Goal: Task Accomplishment & Management: Use online tool/utility

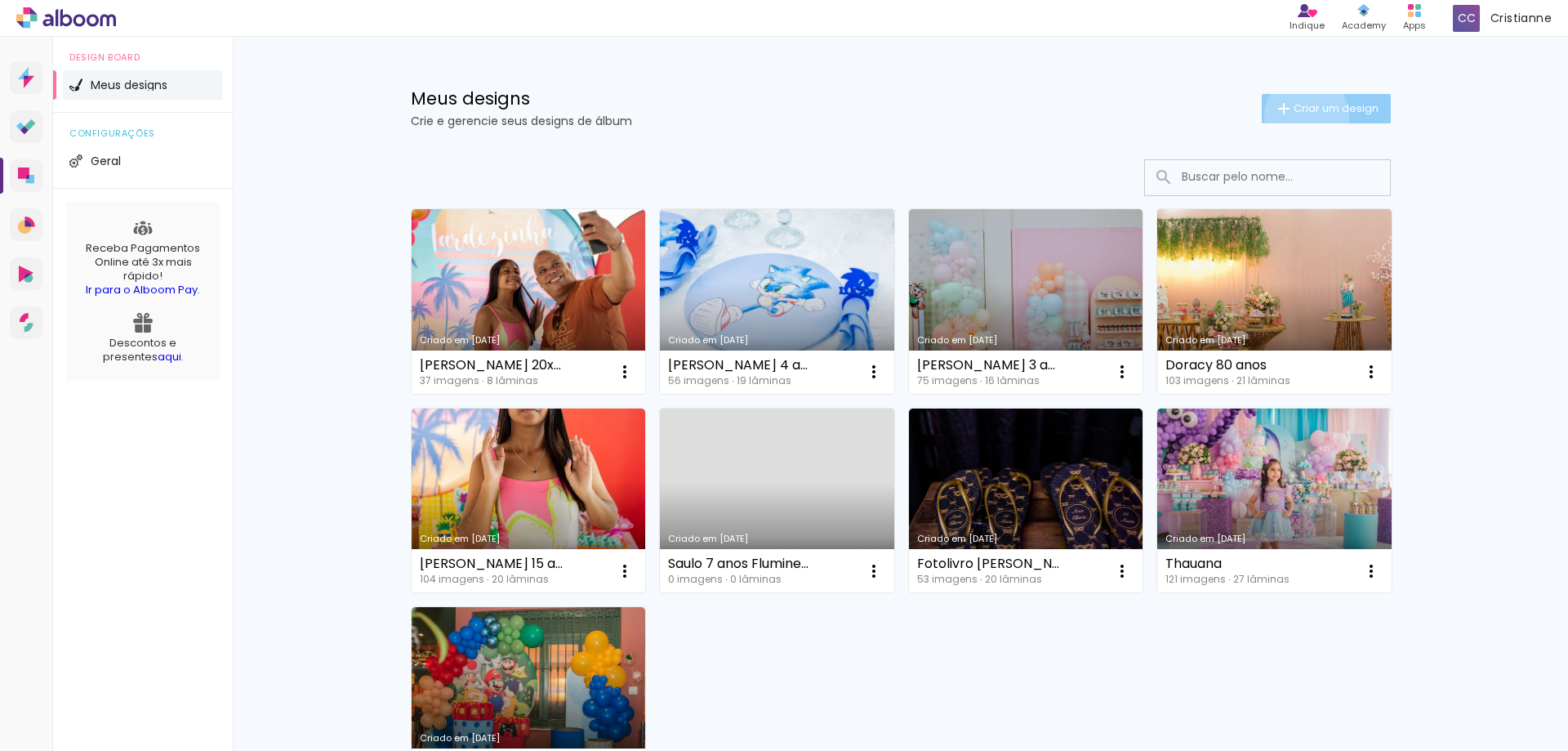
click at [1296, 116] on paper-button "Criar um design" at bounding box center [1326, 109] width 129 height 29
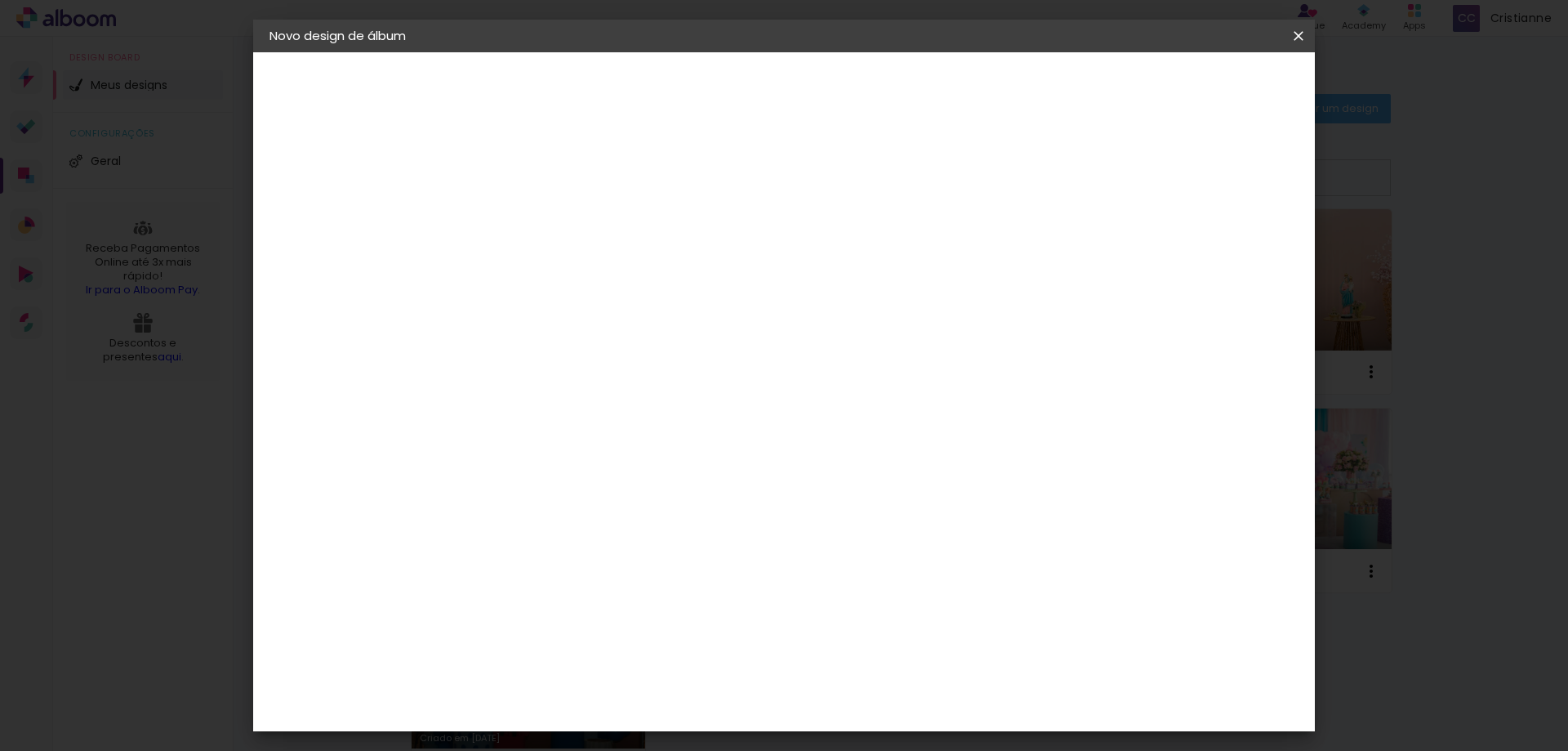
click at [536, 216] on input at bounding box center [536, 219] width 0 height 25
type input "story"
type paper-input "story"
click at [0, 0] on slot "Avançar" at bounding box center [0, 0] width 0 height 0
click at [842, 234] on paper-item "Tamanho Livre" at bounding box center [764, 248] width 157 height 36
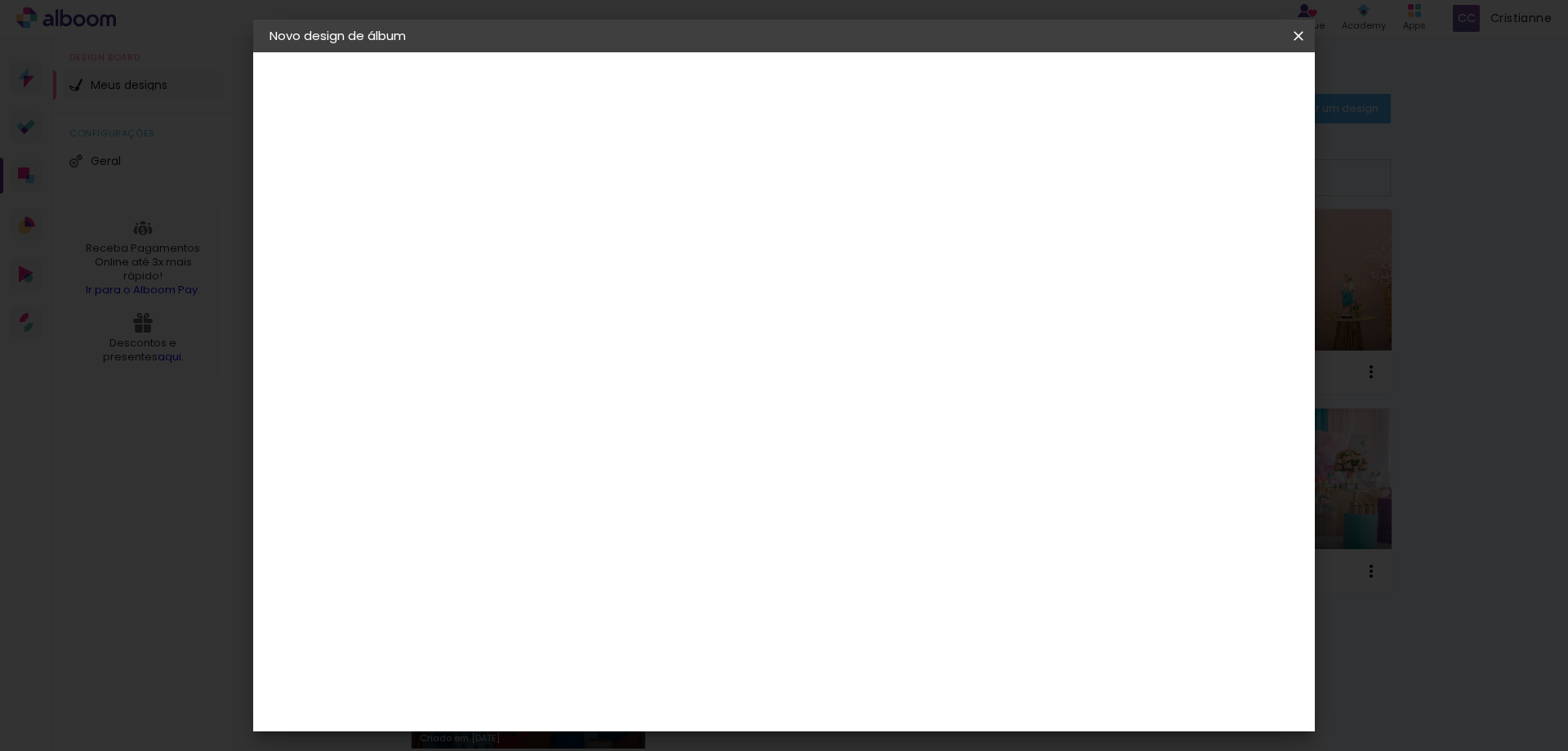
click at [842, 240] on paper-item "Tamanho Livre" at bounding box center [764, 248] width 157 height 36
click at [842, 249] on paper-item "Tamanho Livre" at bounding box center [764, 248] width 157 height 36
click at [842, 241] on paper-item "Tamanho Livre" at bounding box center [764, 248] width 157 height 36
click at [714, 248] on iron-icon at bounding box center [704, 248] width 20 height 20
click at [0, 0] on slot "Avançar" at bounding box center [0, 0] width 0 height 0
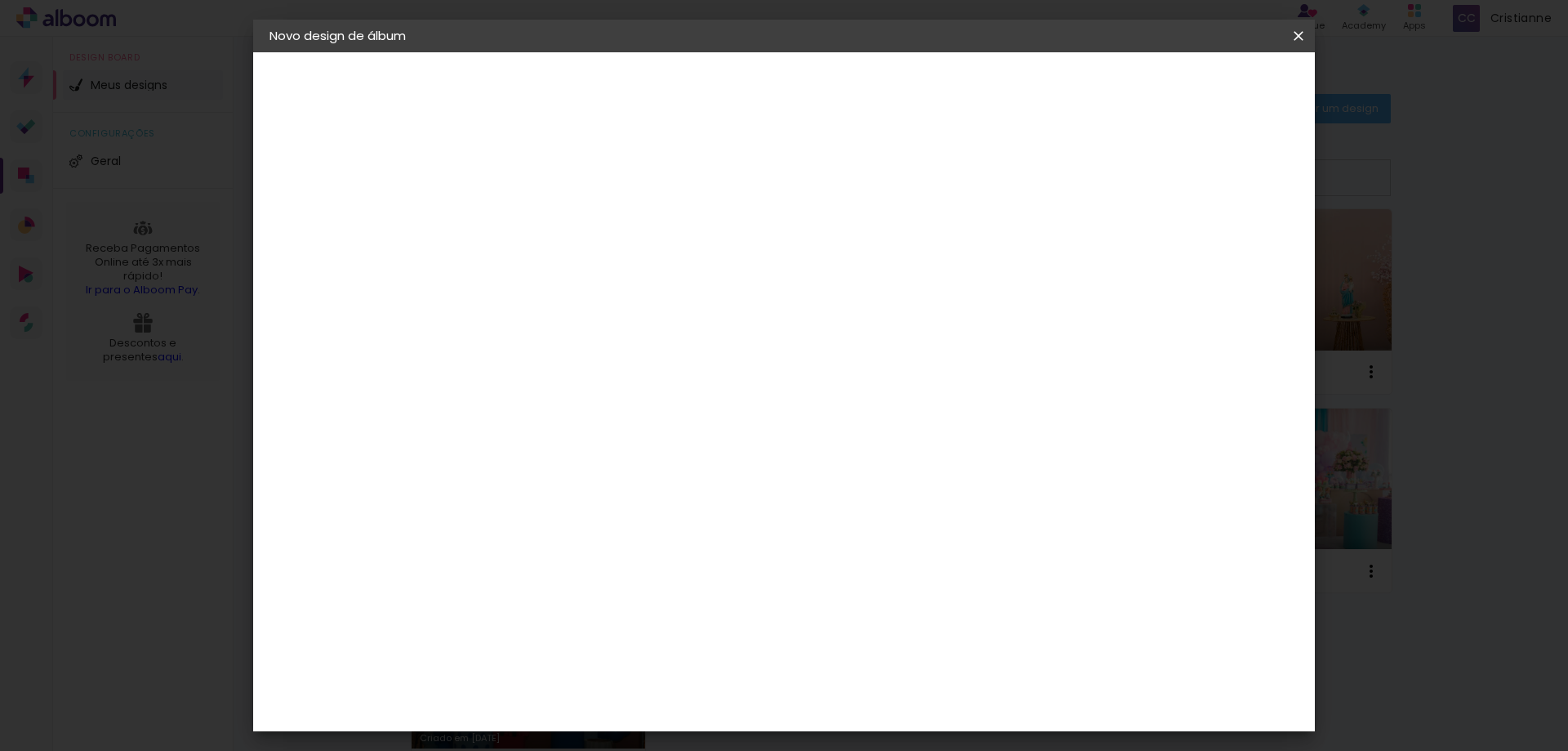
click at [346, 174] on div "2. Especificações" at bounding box center [359, 167] width 179 height 20
click at [319, 202] on div "Tamanho livre" at bounding box center [331, 202] width 56 height 22
click at [617, 312] on input at bounding box center [578, 311] width 165 height 21
click at [842, 251] on paper-item "Tamanho Livre" at bounding box center [764, 248] width 157 height 36
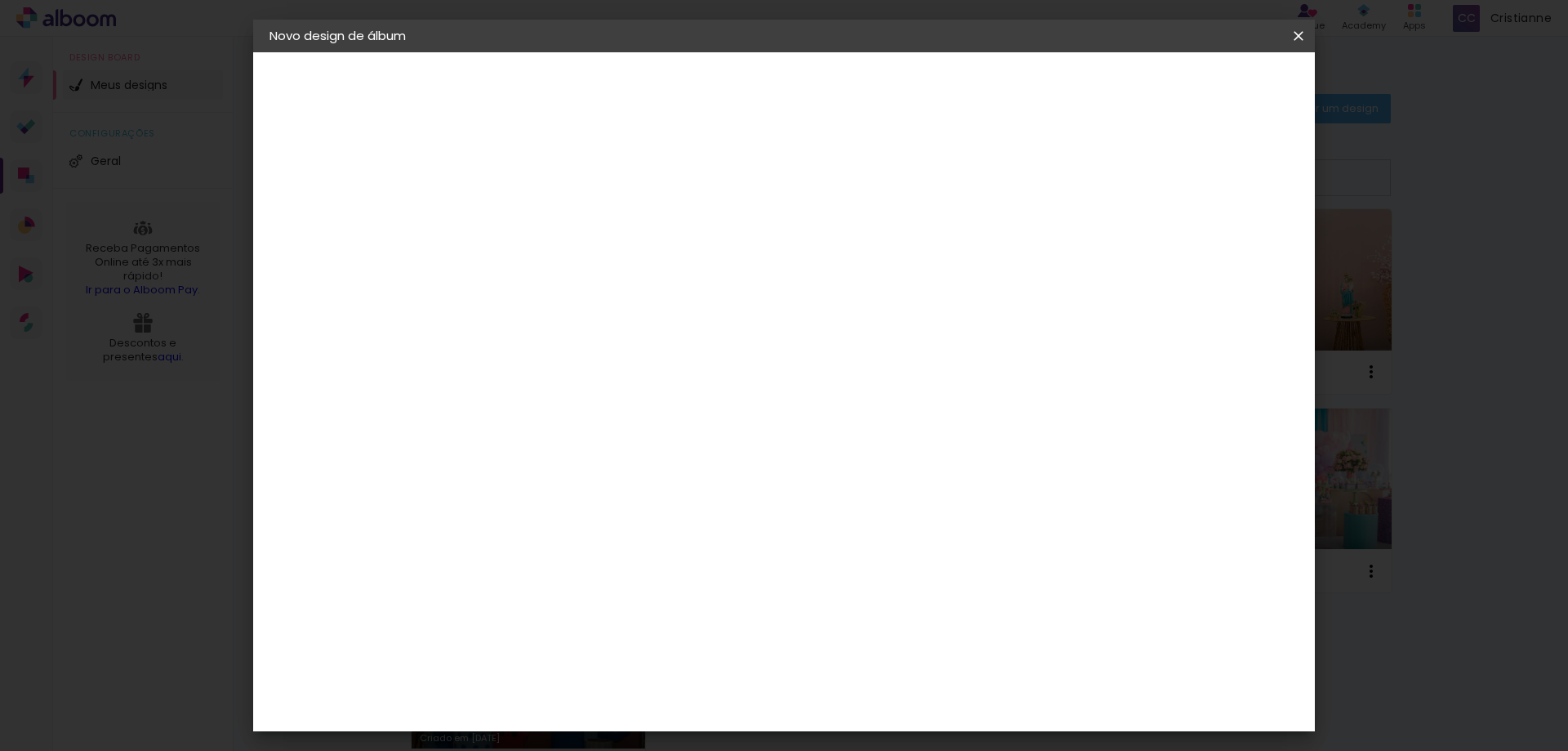
click at [842, 85] on paper-button "Avançar" at bounding box center [802, 87] width 80 height 28
click at [600, 272] on input "text" at bounding box center [568, 284] width 64 height 25
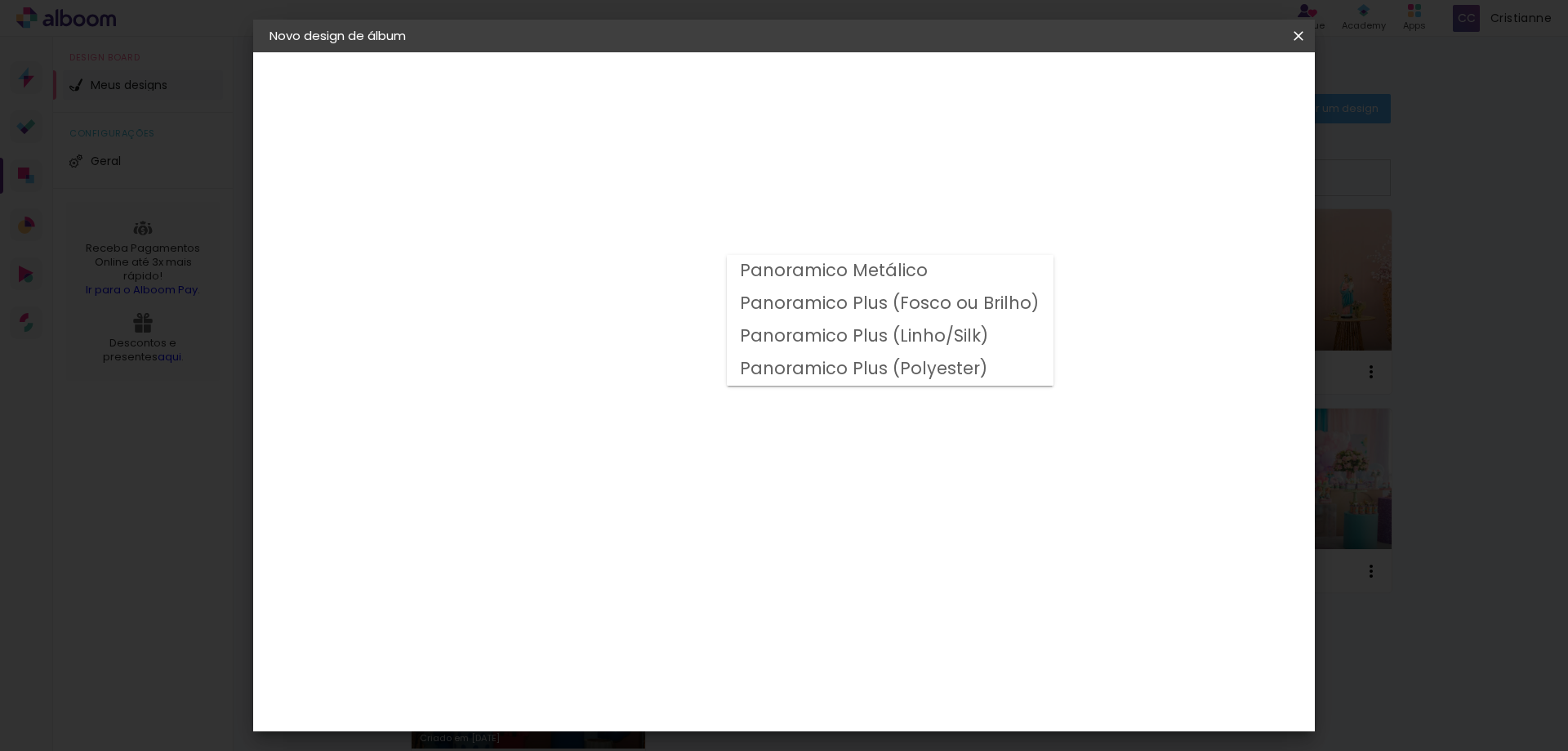
click at [0, 0] on slot "Panoramico Plus (Fosco ou Brilho)" at bounding box center [0, 0] width 0 height 0
type input "Panoramico Plus (Fosco ou Brilho)"
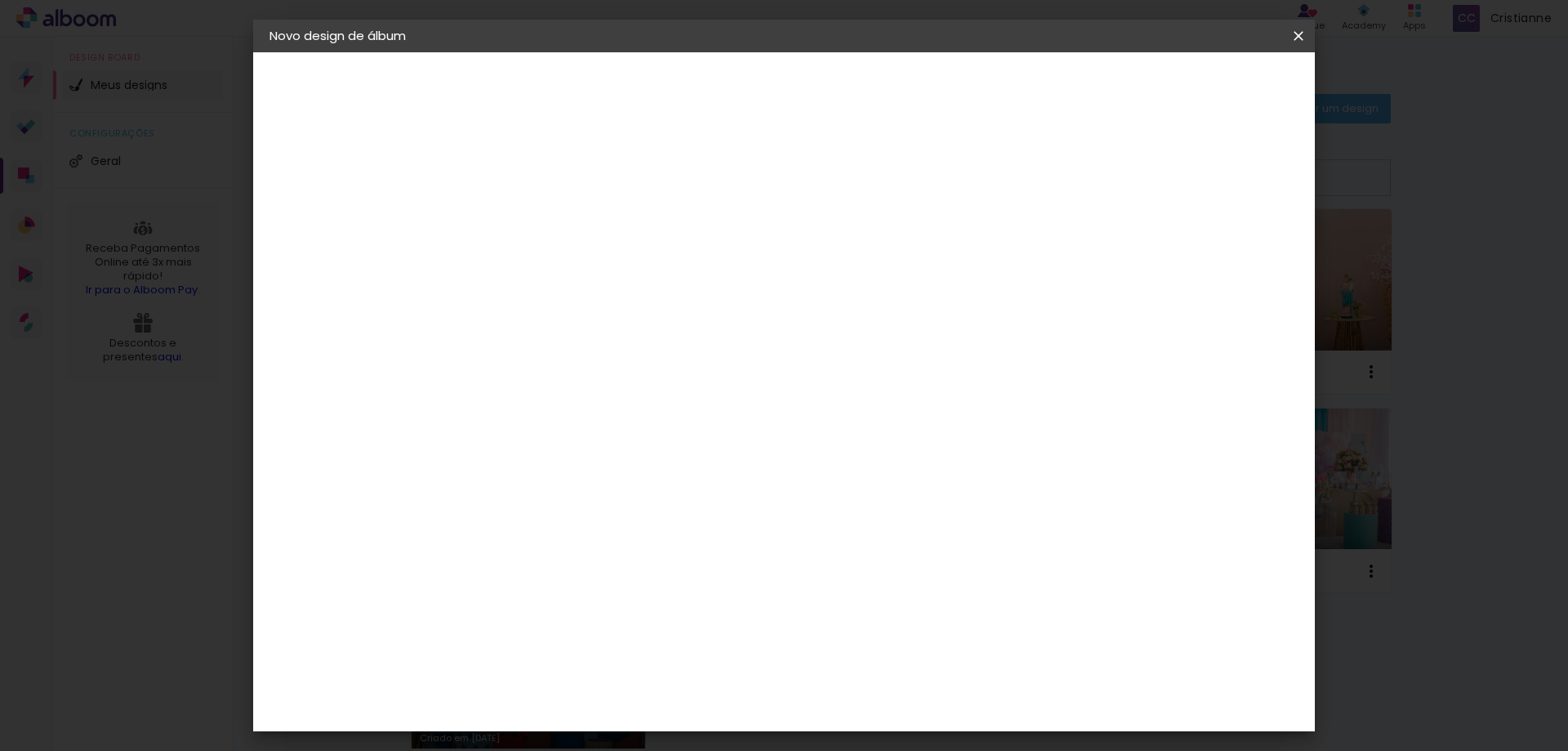
scroll to position [670, 0]
click at [647, 704] on span "15 × 10" at bounding box center [609, 726] width 76 height 43
click at [0, 0] on slot "Avançar" at bounding box center [0, 0] width 0 height 0
click at [971, 178] on div at bounding box center [963, 176] width 15 height 15
type paper-checkbox "on"
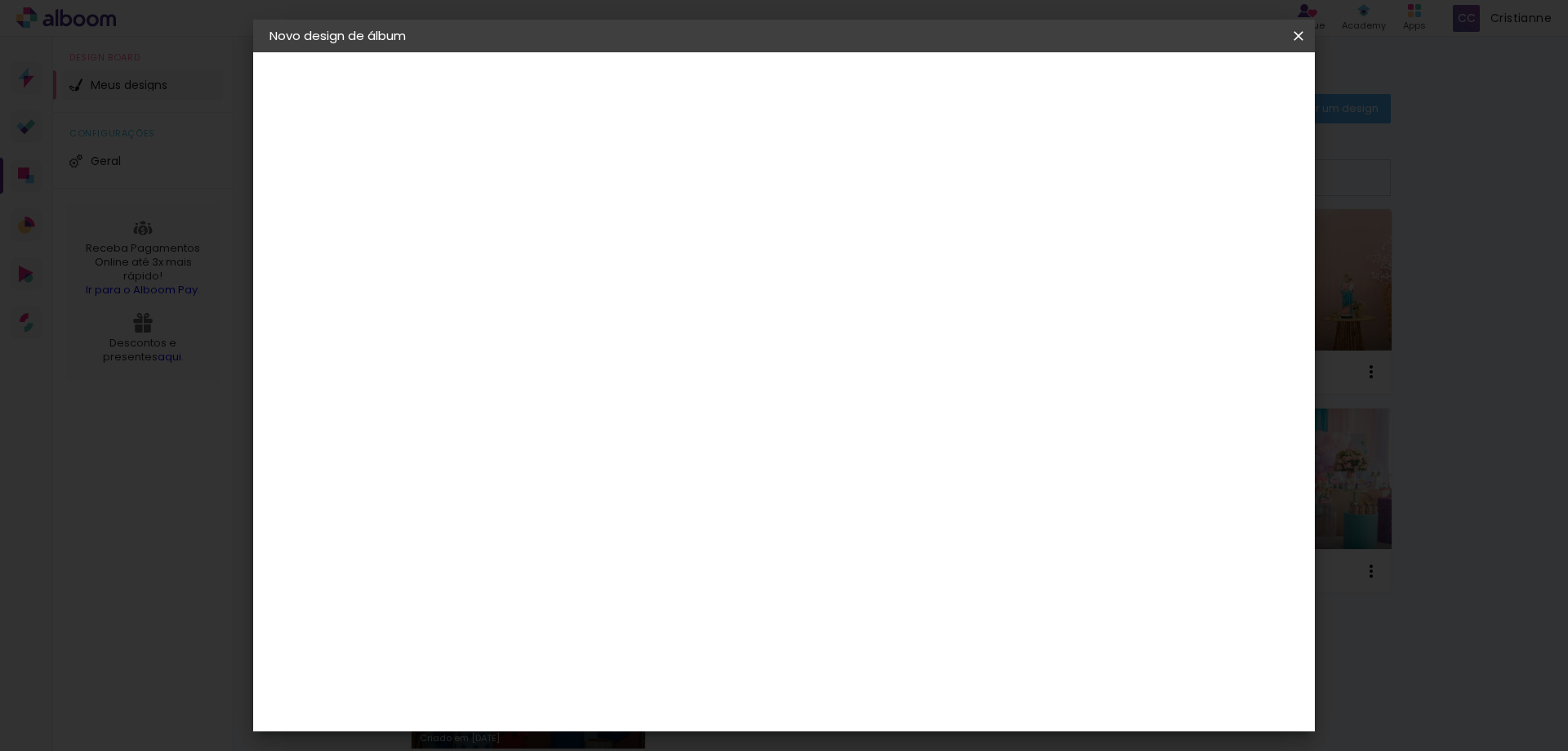
drag, startPoint x: 1226, startPoint y: 93, endPoint x: 1223, endPoint y: 118, distance: 25.2
click at [1104, 108] on header "Revisão Verifique as configurações do seu álbum. Voltar Iniciar design" at bounding box center [784, 93] width 638 height 84
click at [1063, 91] on span "Iniciar design" at bounding box center [1026, 86] width 74 height 11
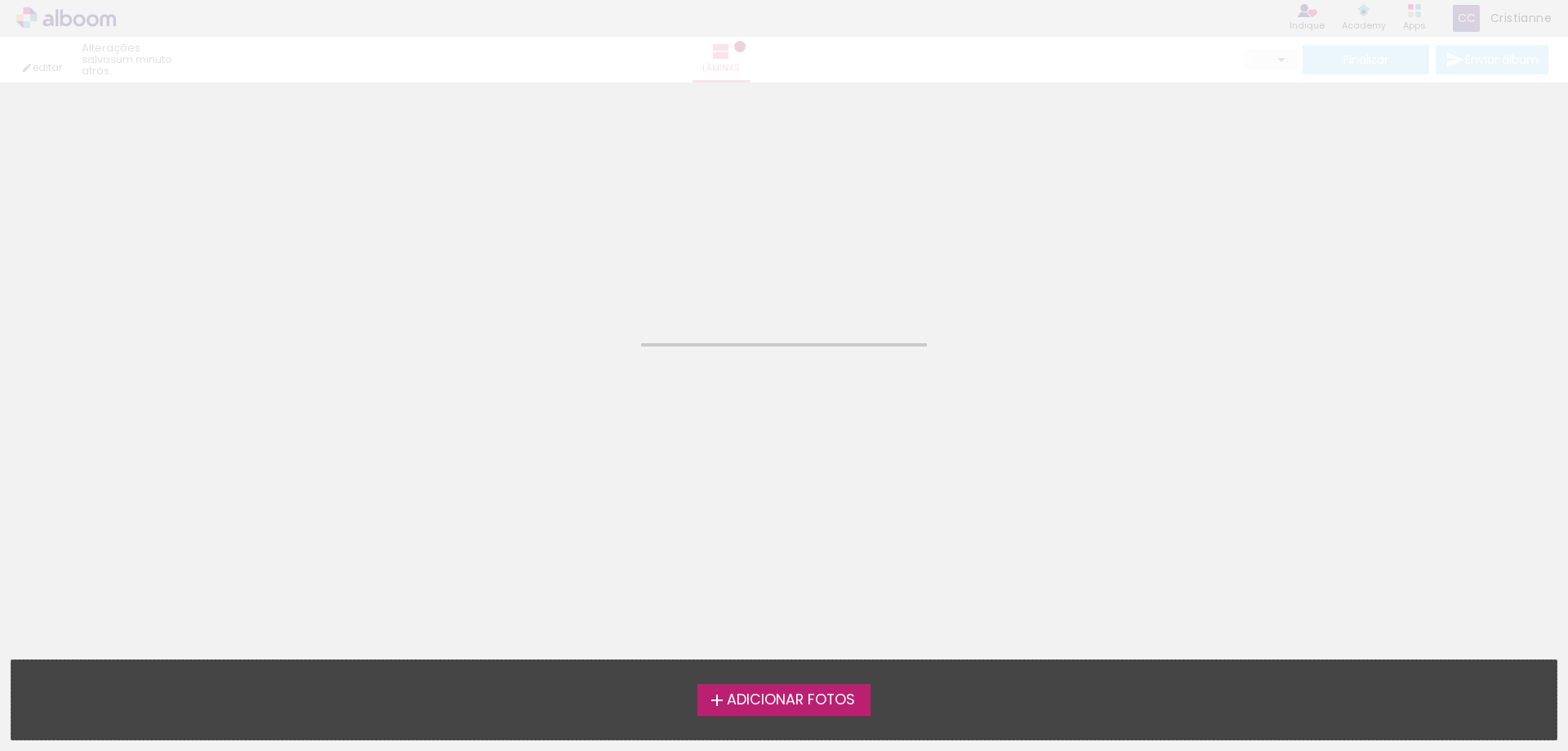
click at [799, 702] on span "Adicionar Fotos" at bounding box center [790, 700] width 128 height 15
click at [0, 0] on input "file" at bounding box center [0, 0] width 0 height 0
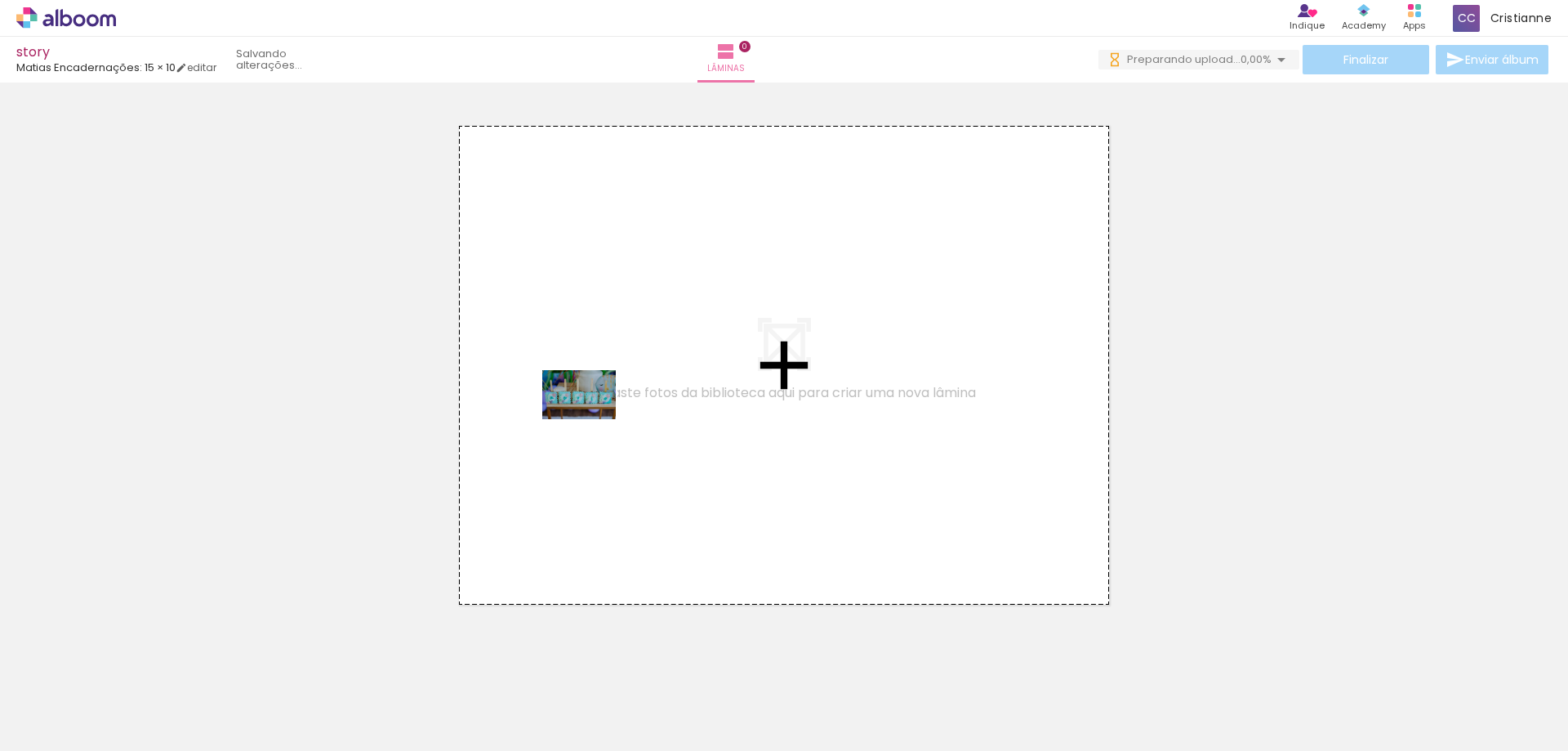
drag, startPoint x: 186, startPoint y: 709, endPoint x: 592, endPoint y: 419, distance: 498.9
click at [592, 419] on quentale-workspace at bounding box center [784, 376] width 1568 height 751
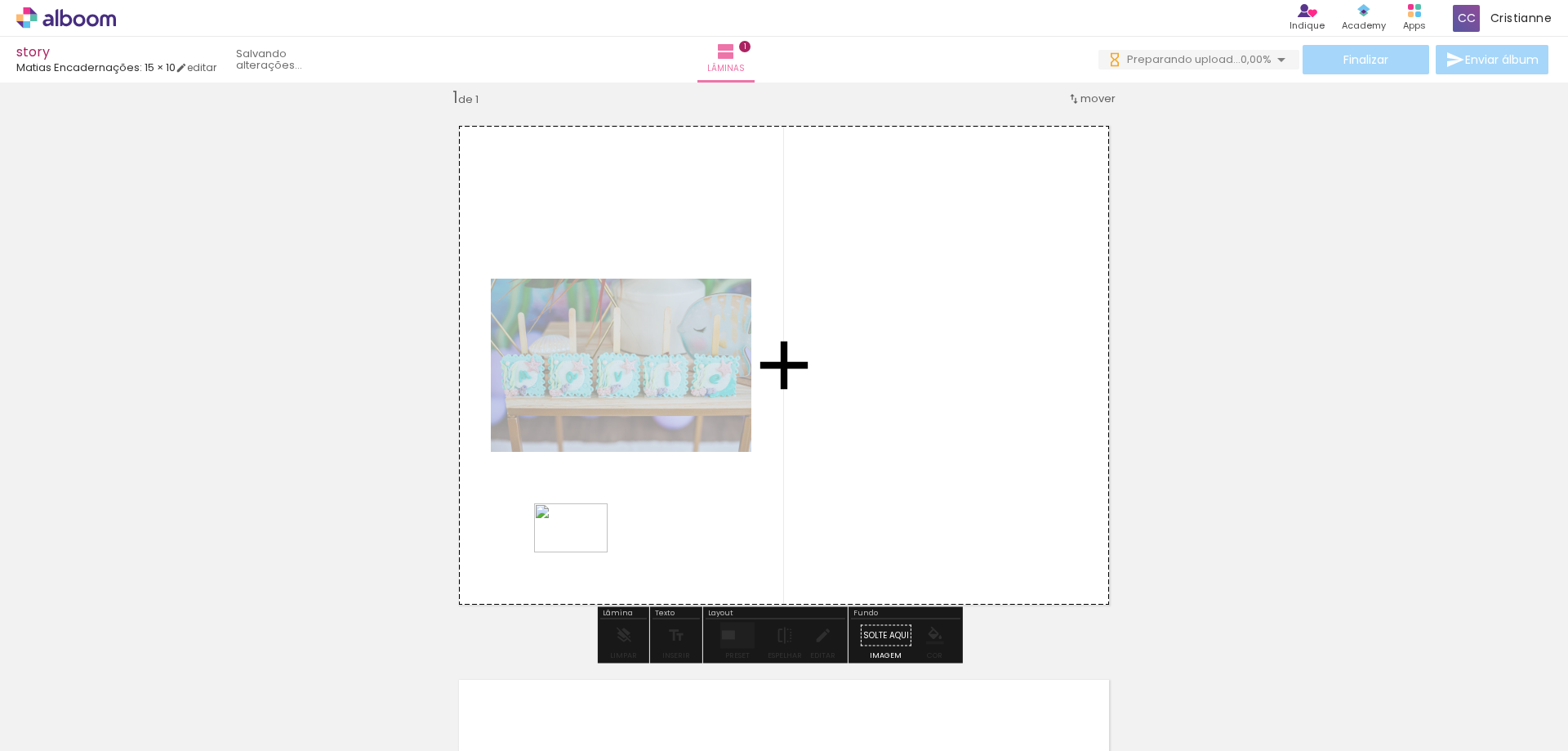
drag, startPoint x: 271, startPoint y: 711, endPoint x: 585, endPoint y: 552, distance: 352.0
click at [585, 552] on quentale-workspace at bounding box center [784, 376] width 1568 height 751
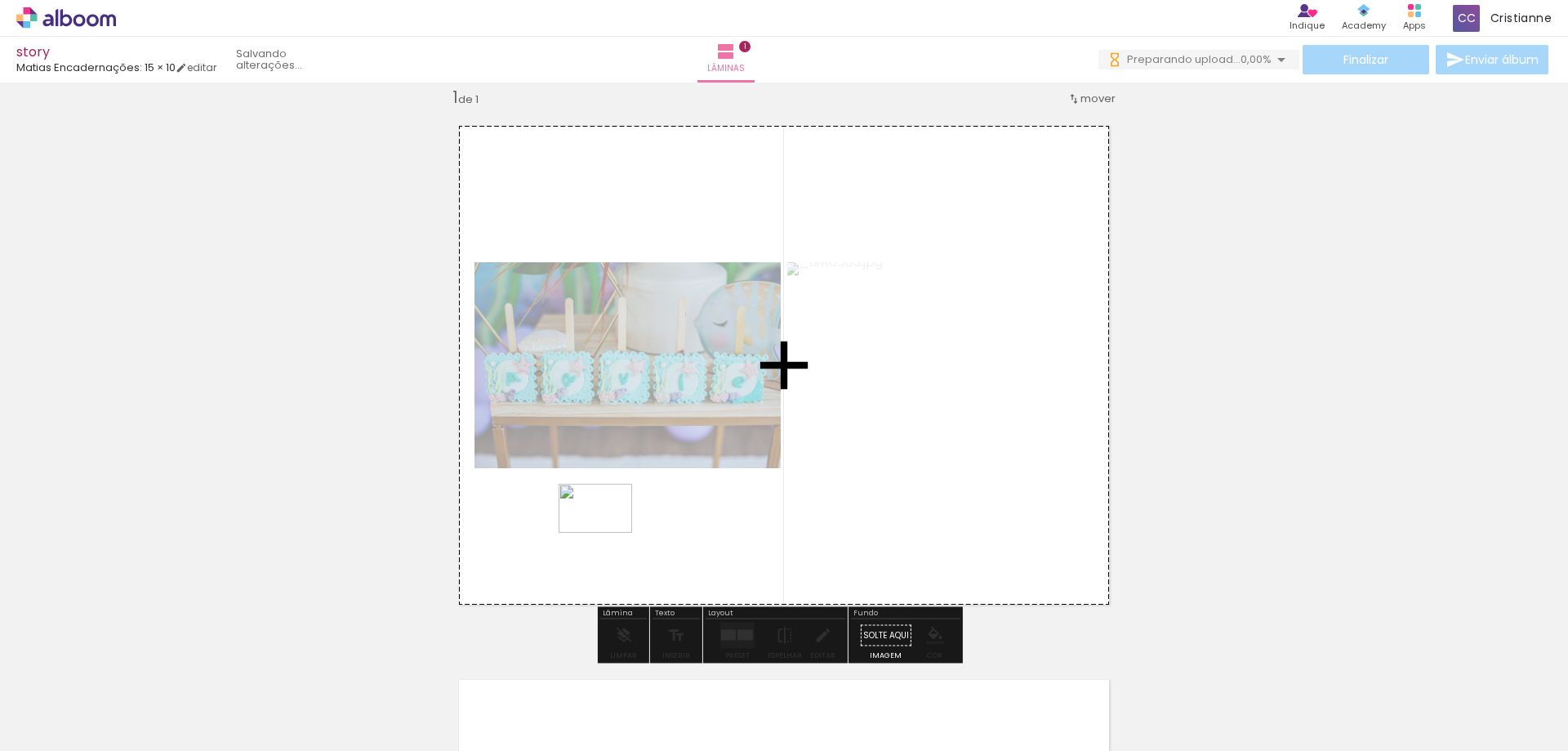
drag, startPoint x: 355, startPoint y: 708, endPoint x: 681, endPoint y: 553, distance: 361.0
click at [608, 533] on quentale-workspace at bounding box center [784, 376] width 1568 height 751
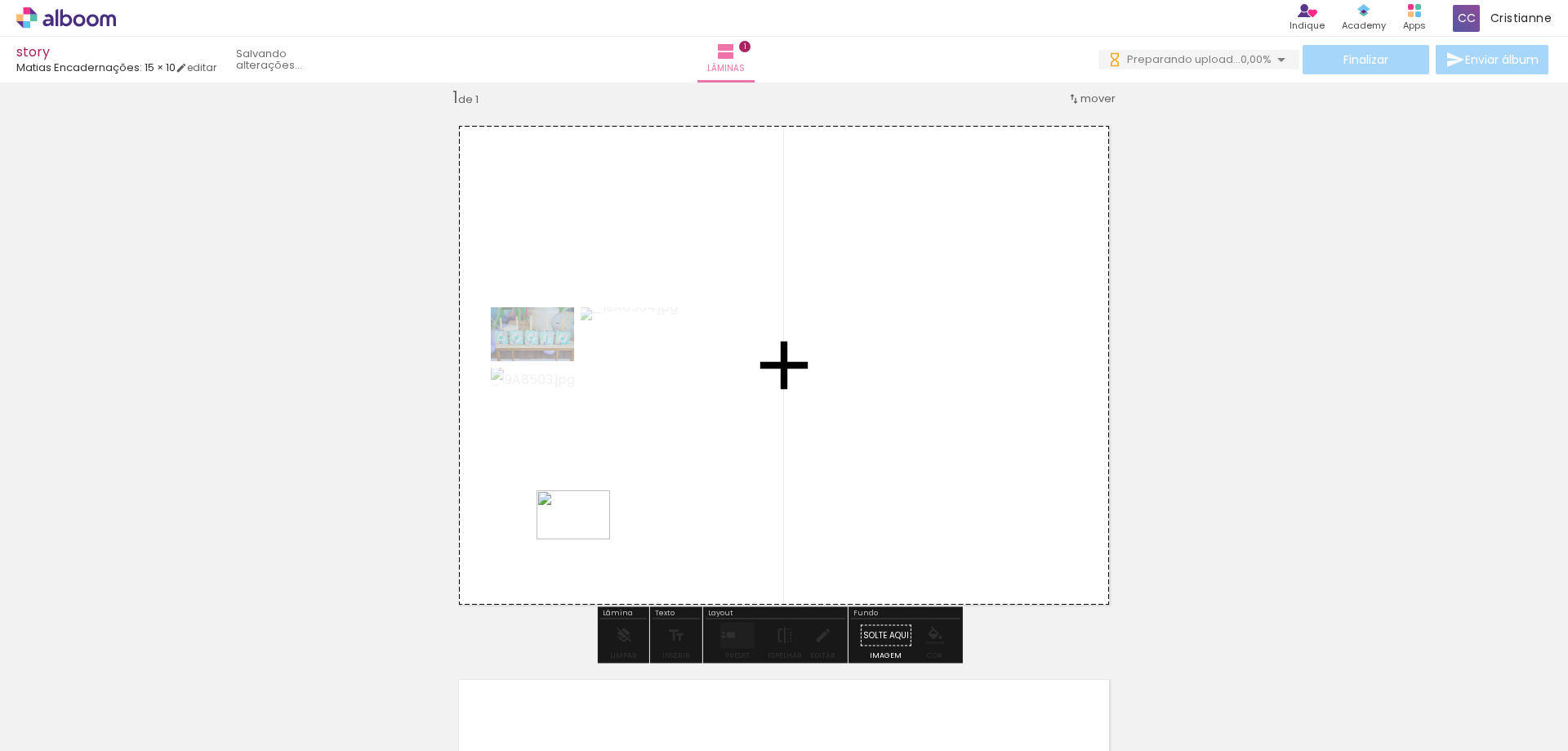
drag, startPoint x: 445, startPoint y: 690, endPoint x: 586, endPoint y: 539, distance: 206.6
click at [586, 539] on quentale-workspace at bounding box center [784, 376] width 1568 height 751
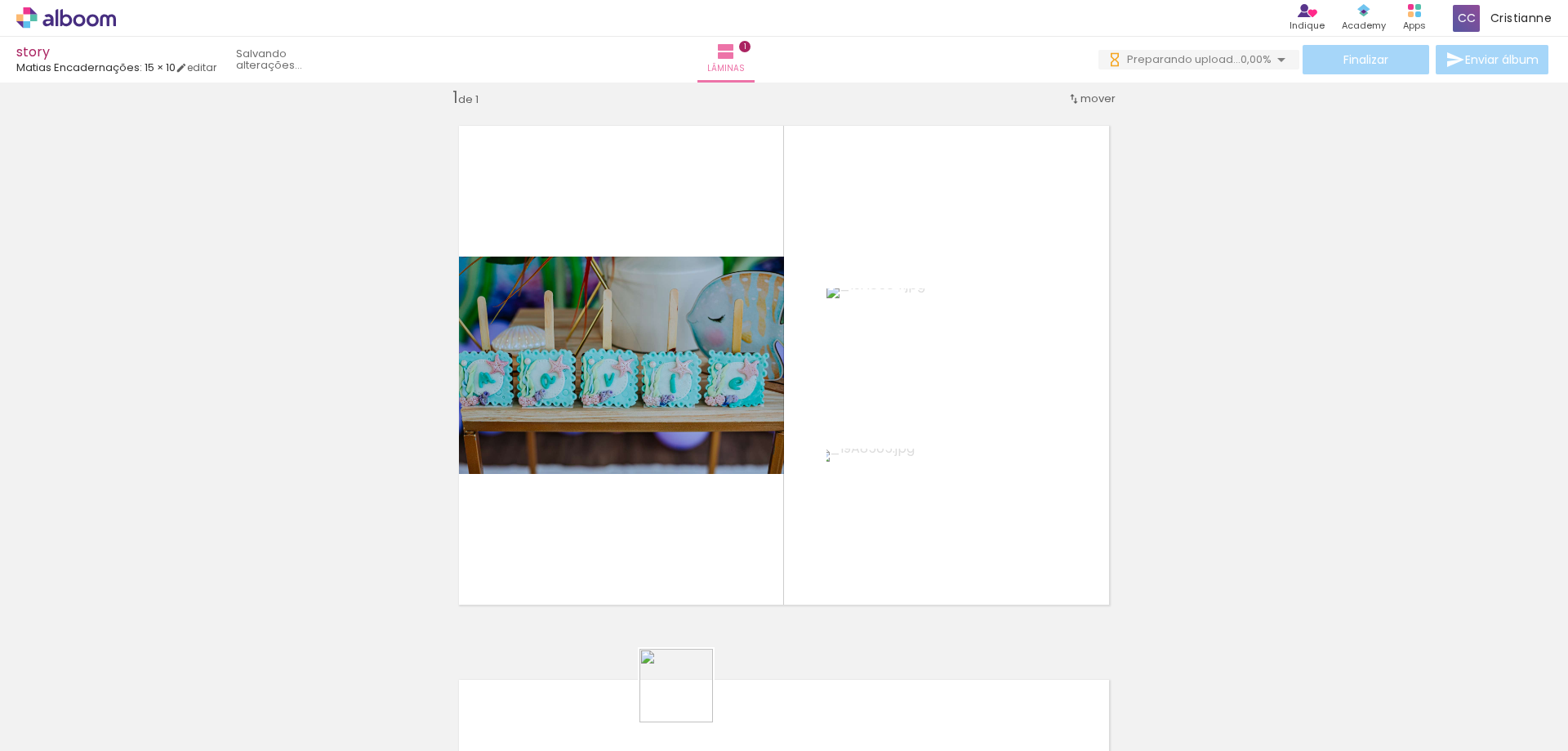
drag, startPoint x: 715, startPoint y: 709, endPoint x: 785, endPoint y: 694, distance: 71.6
click at [643, 475] on quentale-workspace at bounding box center [784, 376] width 1568 height 751
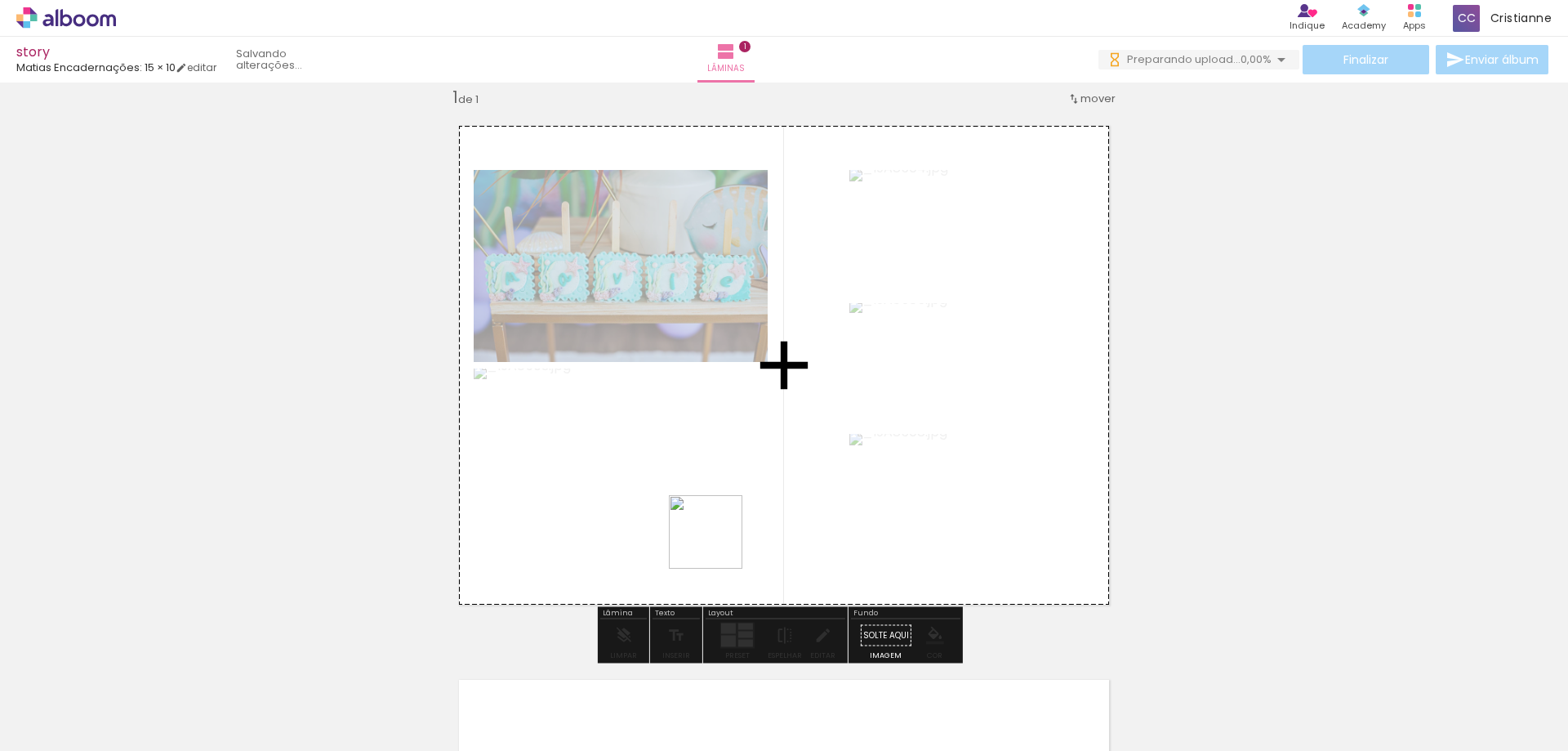
drag, startPoint x: 816, startPoint y: 706, endPoint x: 1162, endPoint y: 468, distance: 420.0
click at [709, 519] on quentale-workspace at bounding box center [784, 376] width 1568 height 751
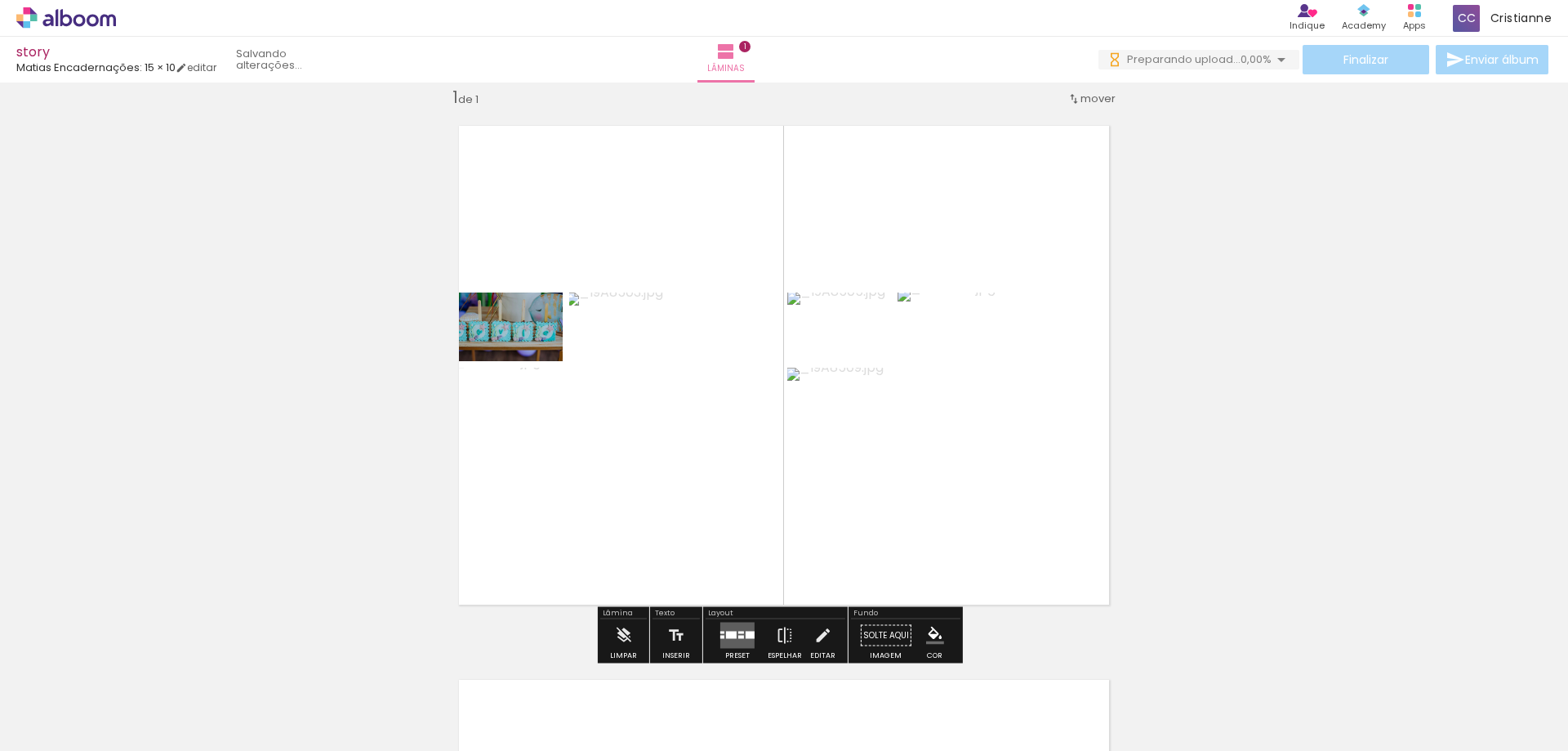
click at [517, 404] on quentale-photo at bounding box center [502, 402] width 121 height 69
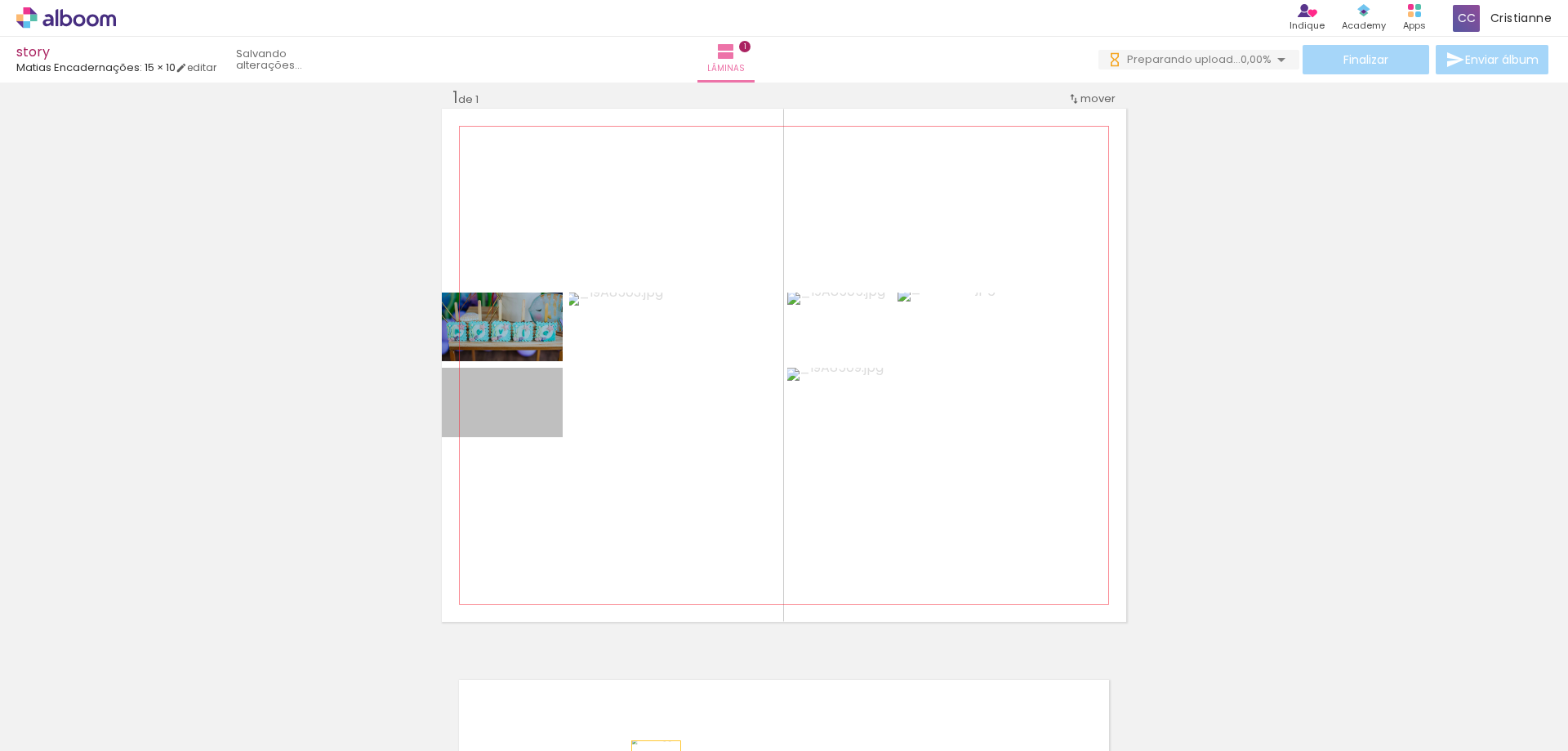
drag, startPoint x: 520, startPoint y: 419, endPoint x: 650, endPoint y: 754, distance: 359.3
click at [650, 750] on html "link( href="../../bower_components/polymer/polymer.html" rel="import" ) picture…" at bounding box center [784, 376] width 1568 height 751
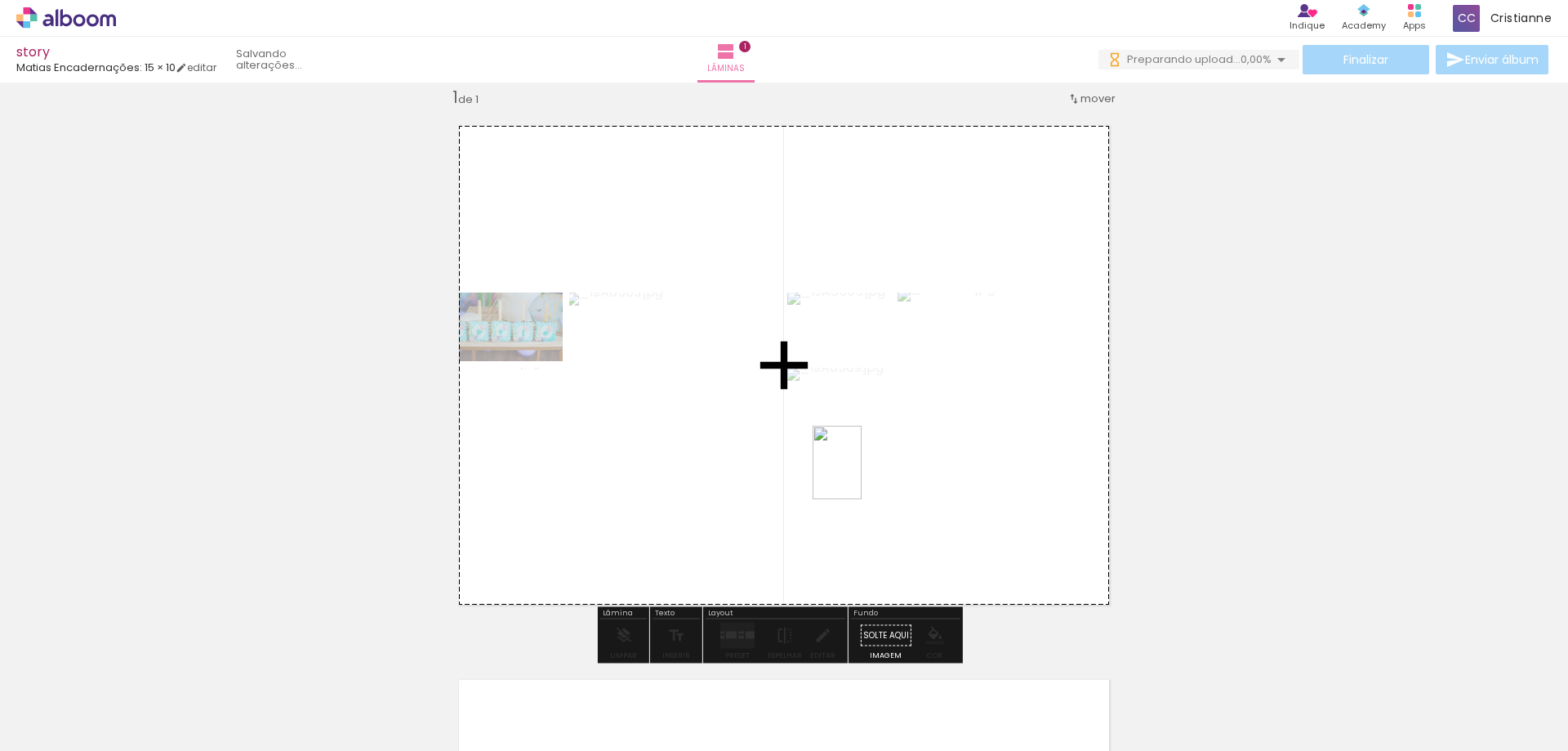
drag, startPoint x: 907, startPoint y: 716, endPoint x: 1011, endPoint y: 680, distance: 110.1
click at [863, 475] on quentale-workspace at bounding box center [784, 376] width 1568 height 751
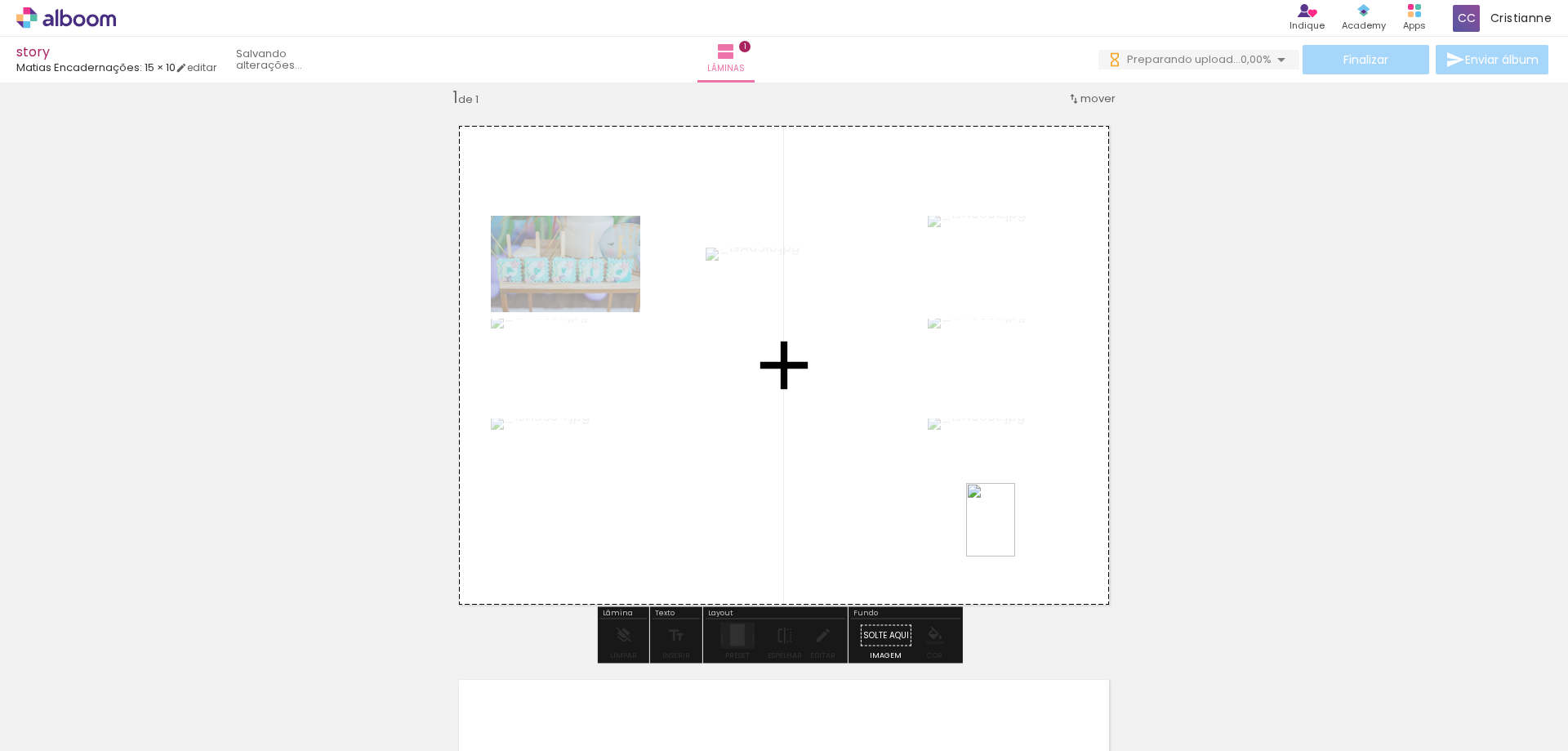
drag, startPoint x: 997, startPoint y: 725, endPoint x: 1015, endPoint y: 532, distance: 193.8
click at [1015, 532] on quentale-workspace at bounding box center [784, 376] width 1568 height 751
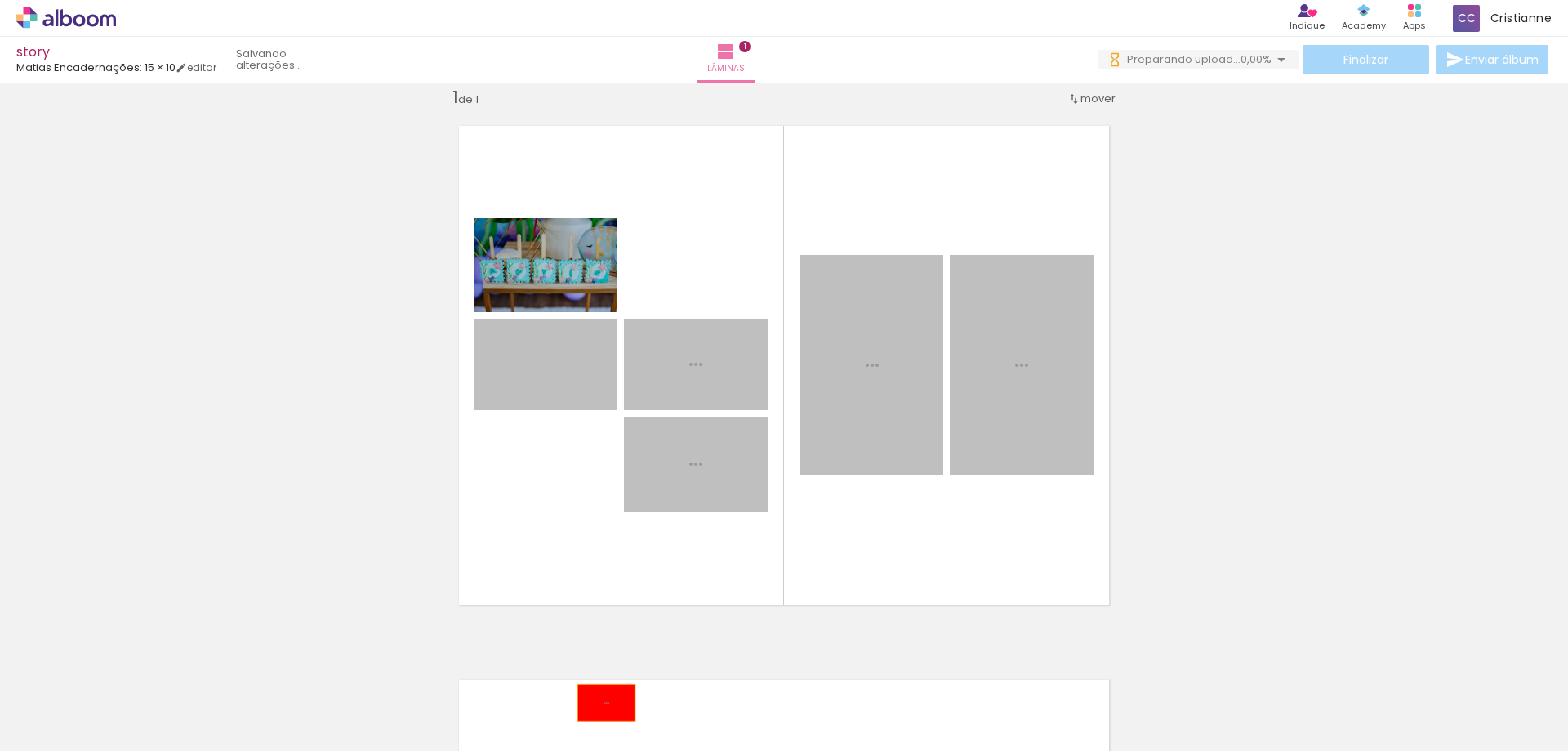
drag, startPoint x: 537, startPoint y: 466, endPoint x: 600, endPoint y: 703, distance: 245.2
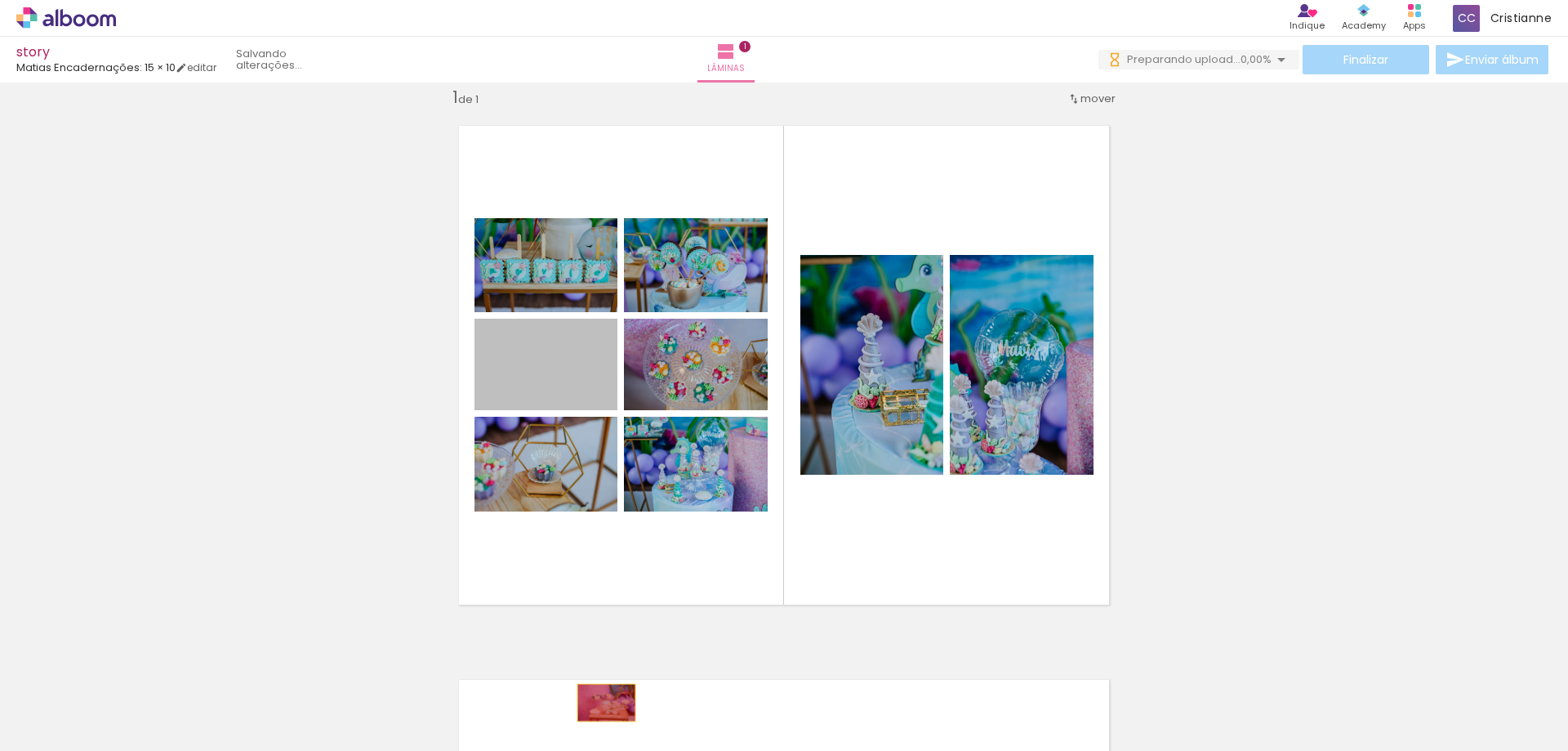
click at [600, 703] on quentale-workspace at bounding box center [784, 376] width 1568 height 751
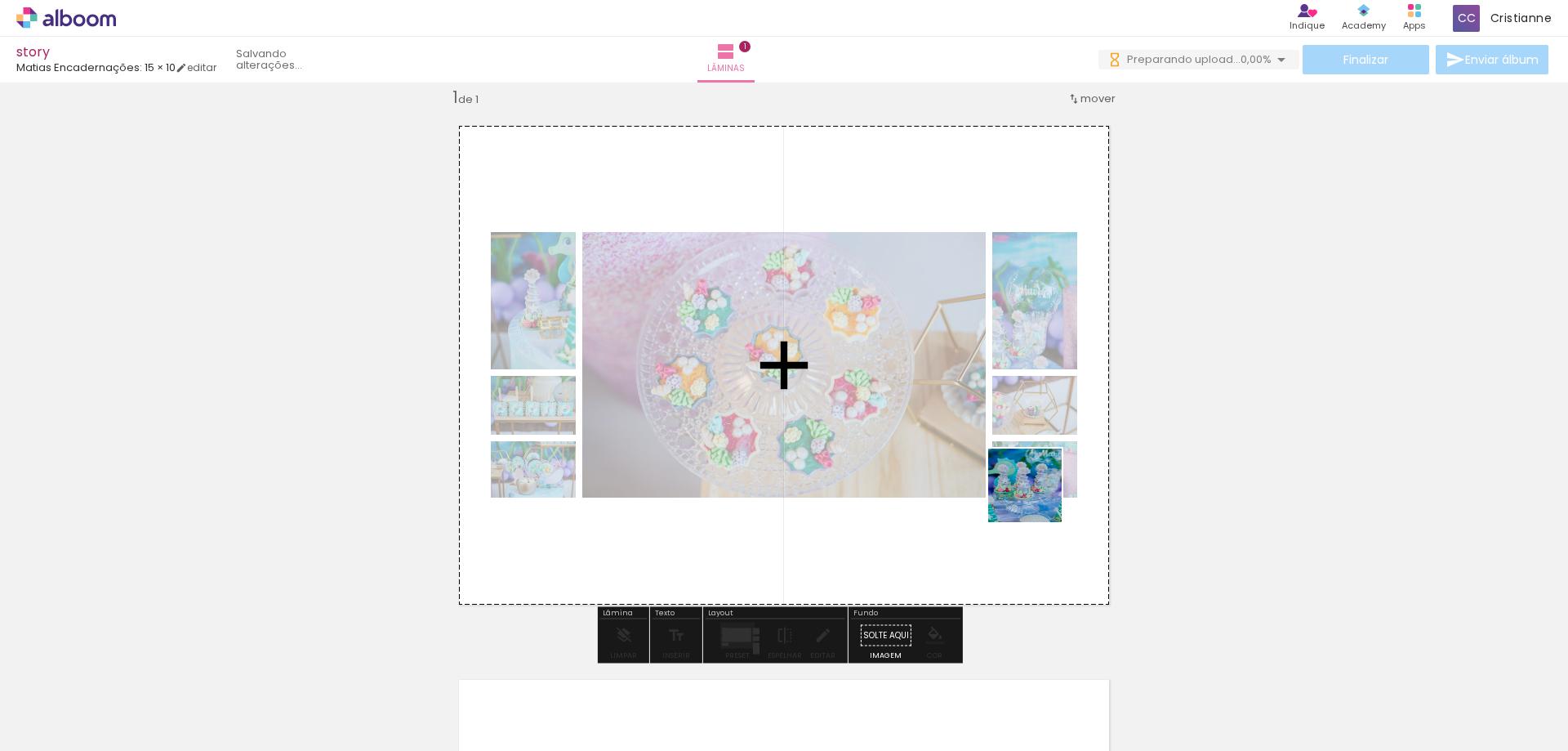
drag, startPoint x: 1102, startPoint y: 708, endPoint x: 1037, endPoint y: 497, distance: 220.8
click at [1037, 497] on quentale-workspace at bounding box center [784, 376] width 1568 height 751
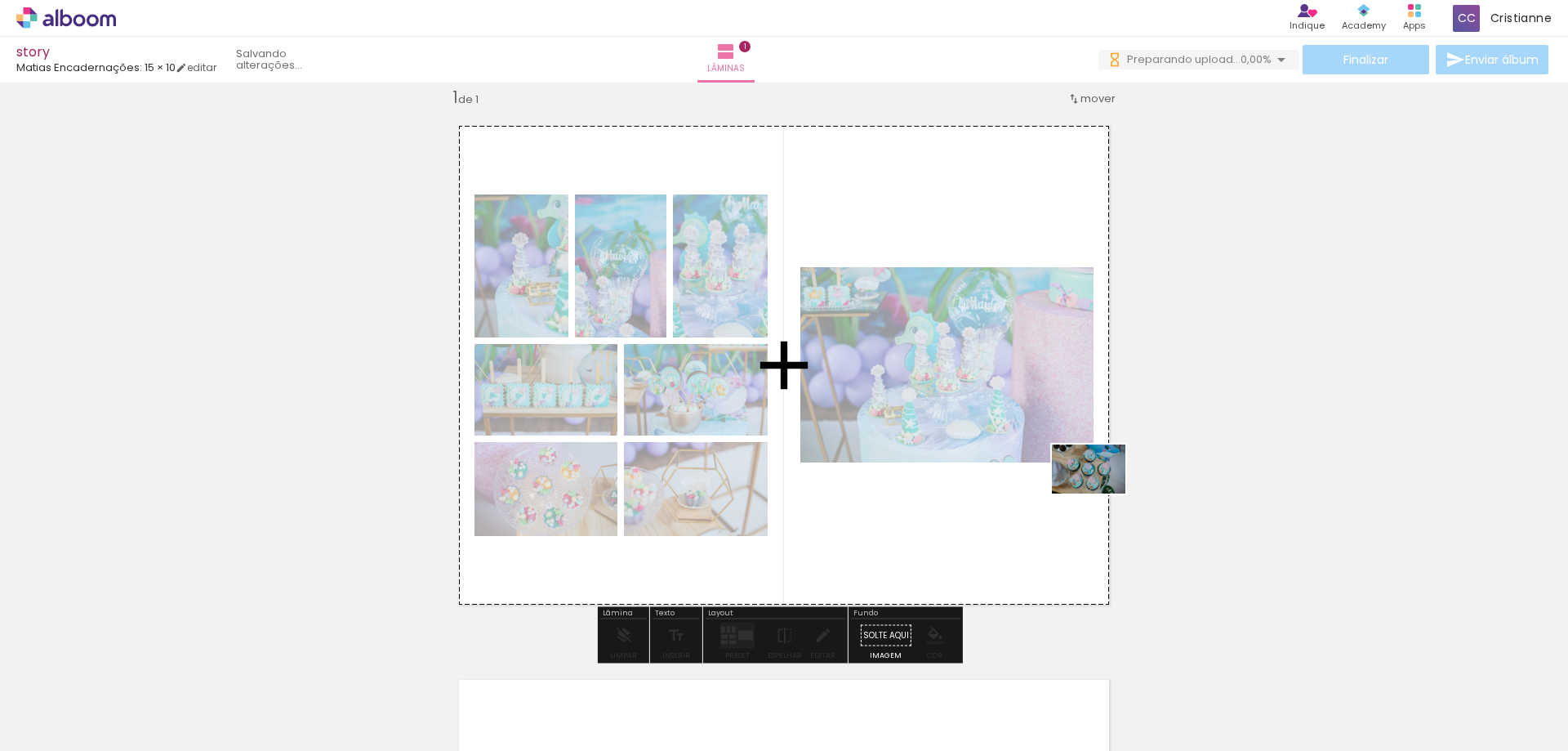
drag, startPoint x: 1261, startPoint y: 716, endPoint x: 1101, endPoint y: 493, distance: 274.5
click at [1101, 493] on quentale-workspace at bounding box center [784, 376] width 1568 height 751
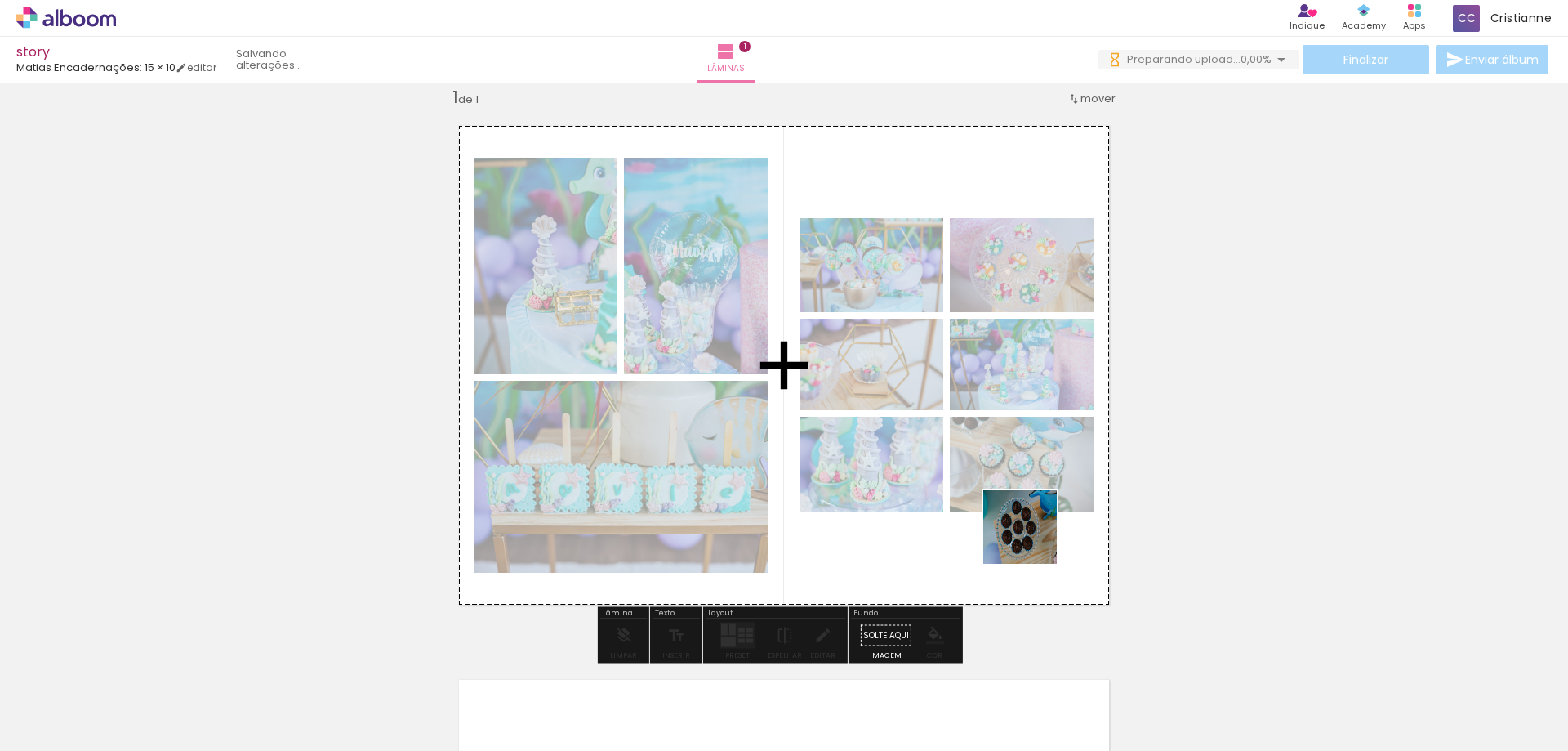
drag, startPoint x: 1338, startPoint y: 697, endPoint x: 1557, endPoint y: 750, distance: 225.3
click at [941, 482] on quentale-workspace at bounding box center [784, 376] width 1568 height 751
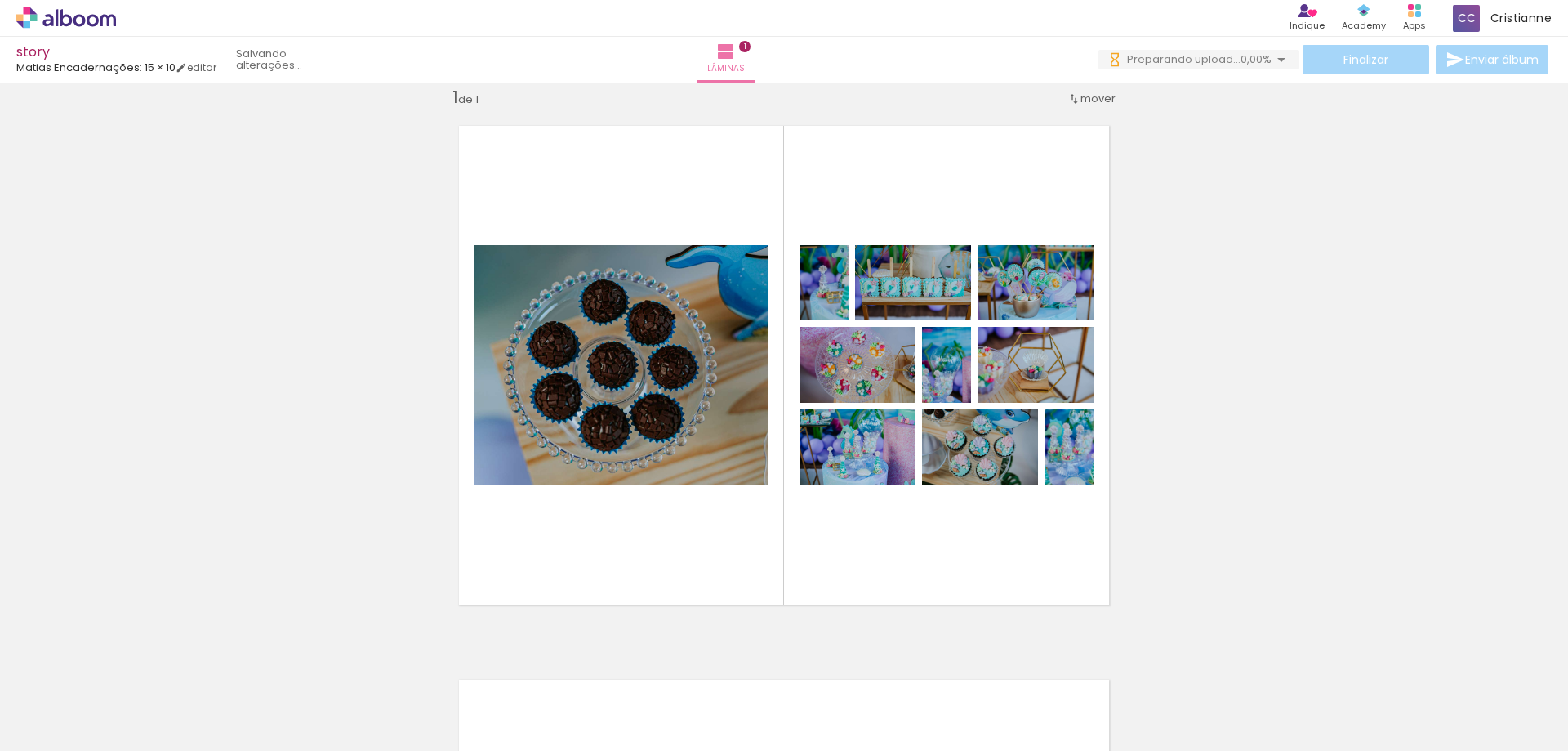
scroll to position [0, 976]
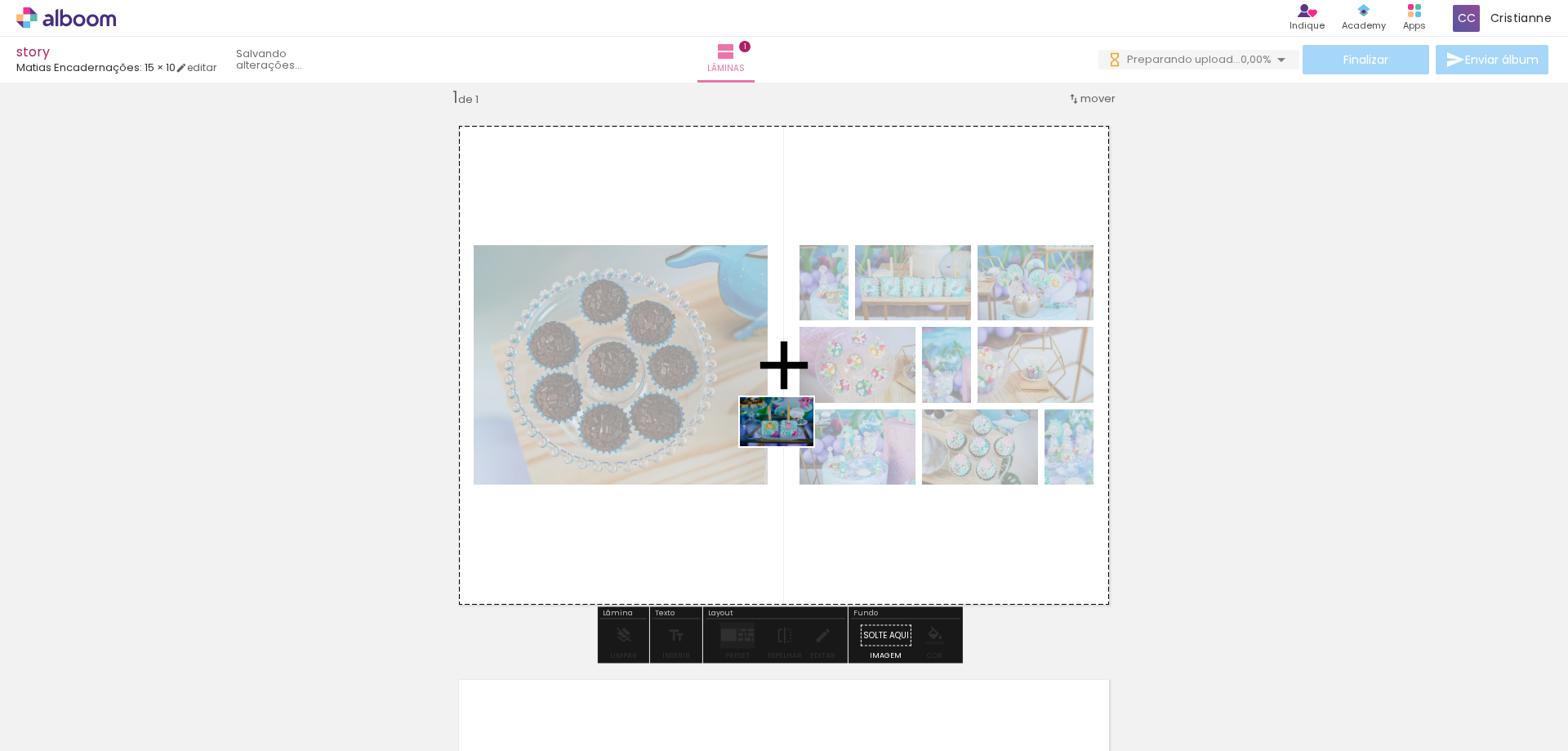
drag, startPoint x: 841, startPoint y: 706, endPoint x: 1123, endPoint y: 750, distance: 285.4
click at [790, 446] on quentale-workspace at bounding box center [784, 376] width 1568 height 751
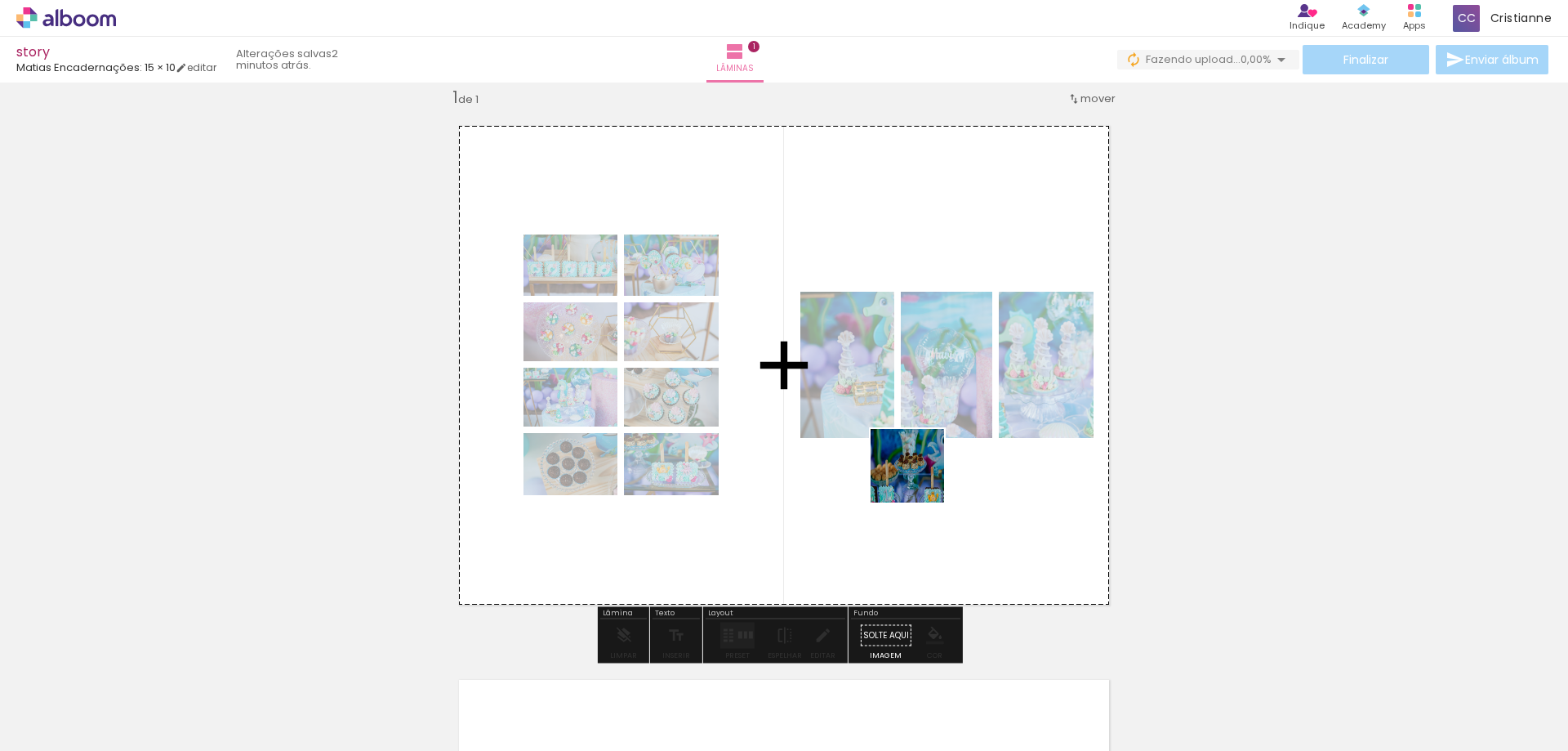
drag, startPoint x: 931, startPoint y: 716, endPoint x: 1212, endPoint y: 750, distance: 283.0
click at [918, 444] on quentale-workspace at bounding box center [784, 376] width 1568 height 751
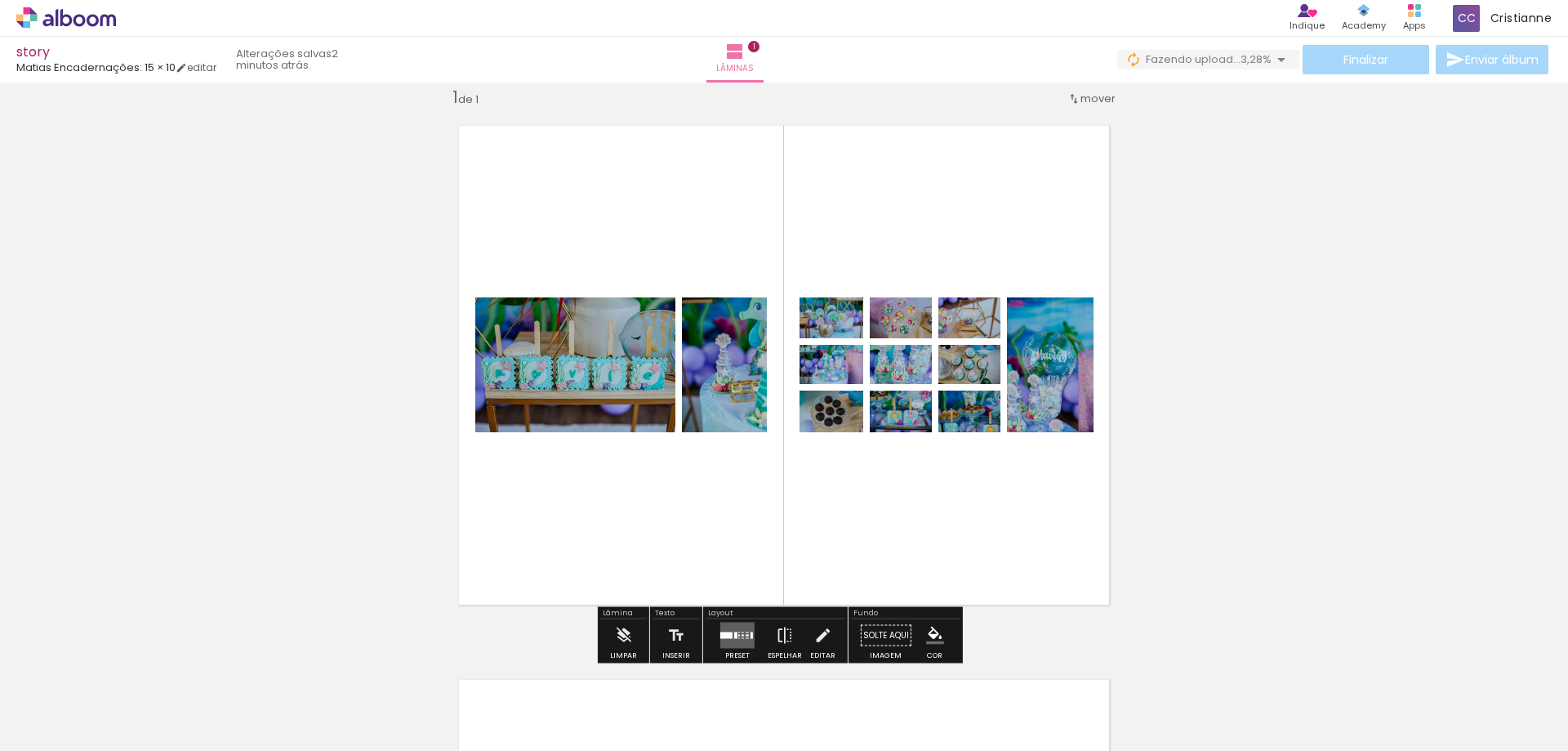
click at [1108, 712] on div at bounding box center [1108, 695] width 54 height 80
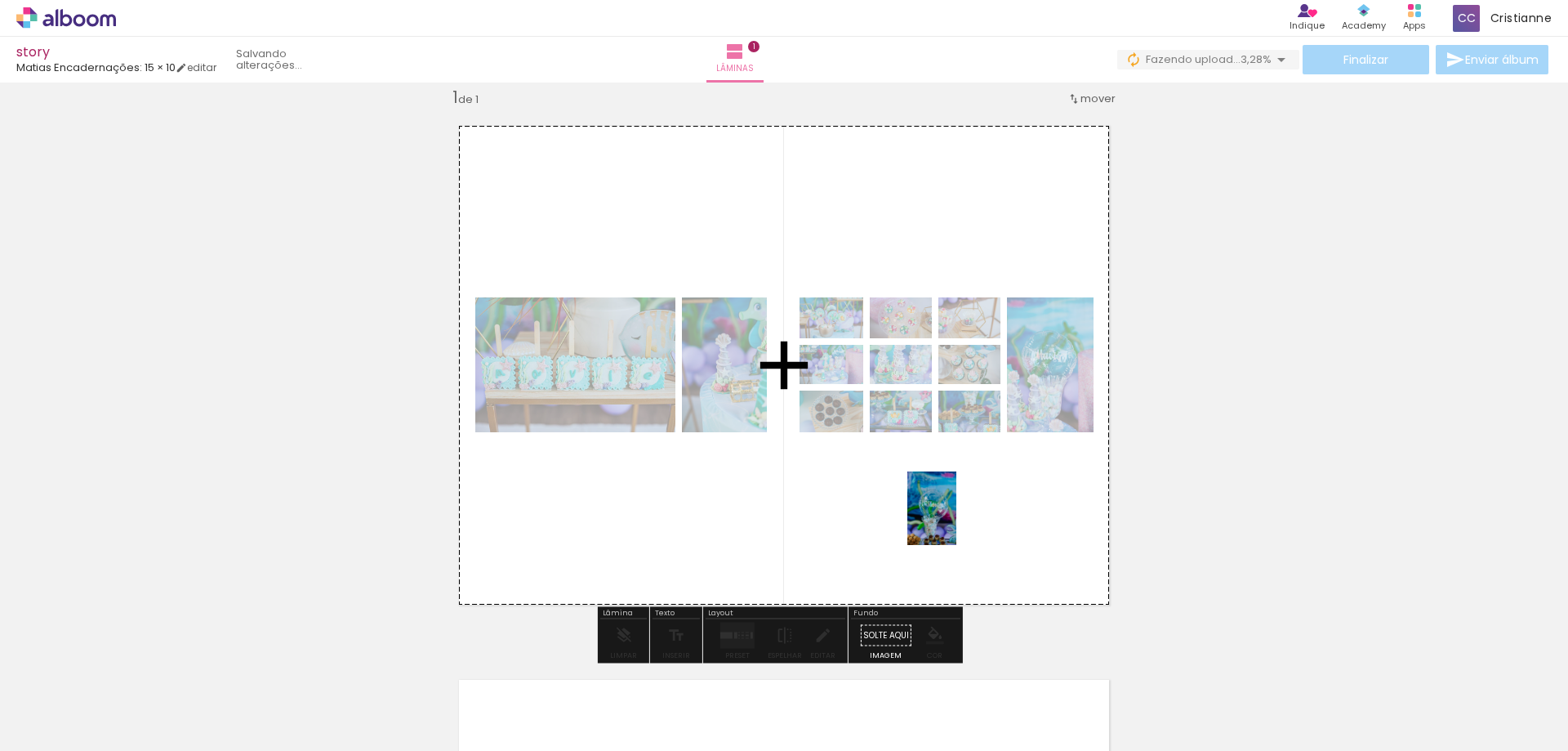
drag, startPoint x: 1109, startPoint y: 714, endPoint x: 952, endPoint y: 519, distance: 250.3
click at [955, 519] on quentale-workspace at bounding box center [784, 376] width 1568 height 751
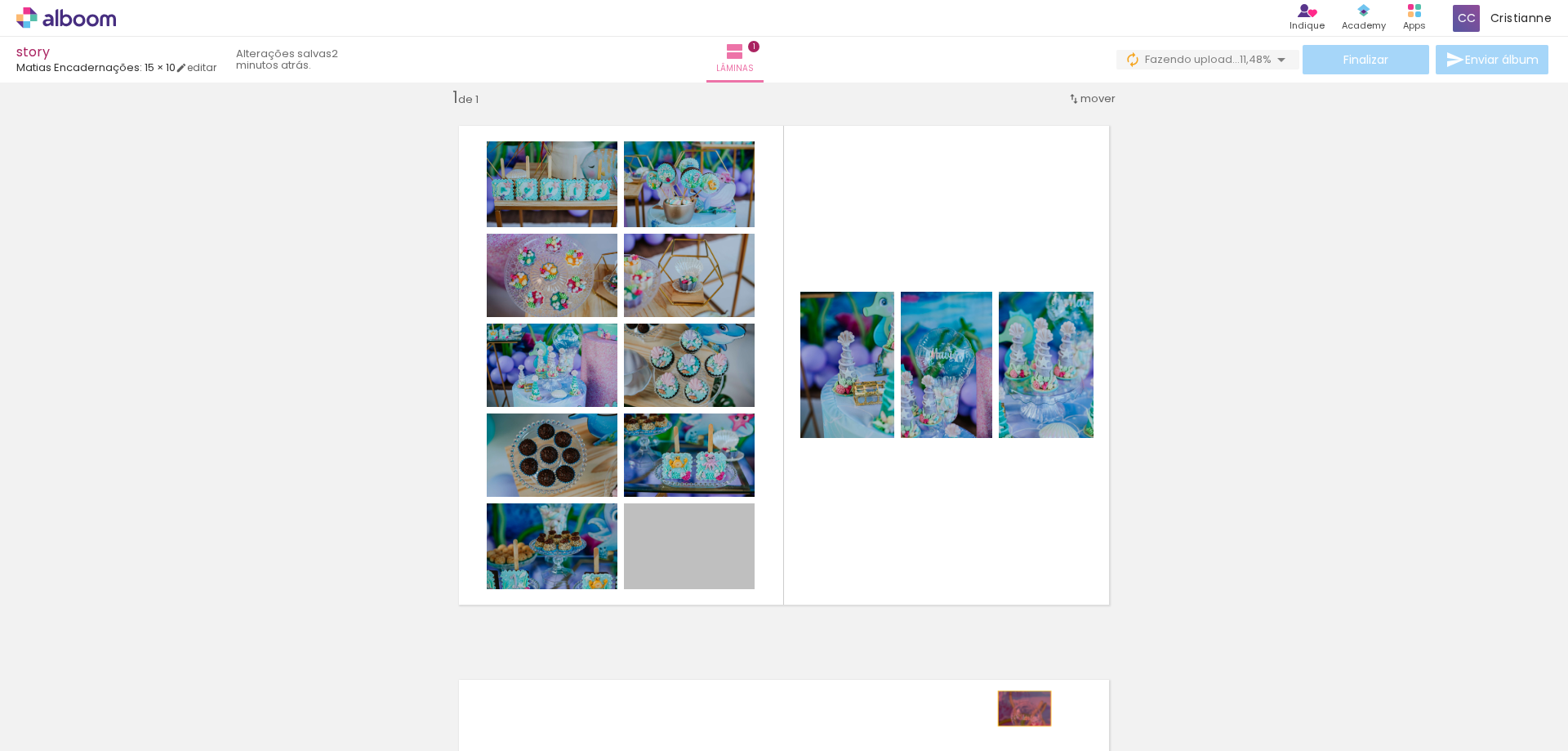
drag, startPoint x: 676, startPoint y: 558, endPoint x: 1133, endPoint y: 746, distance: 494.2
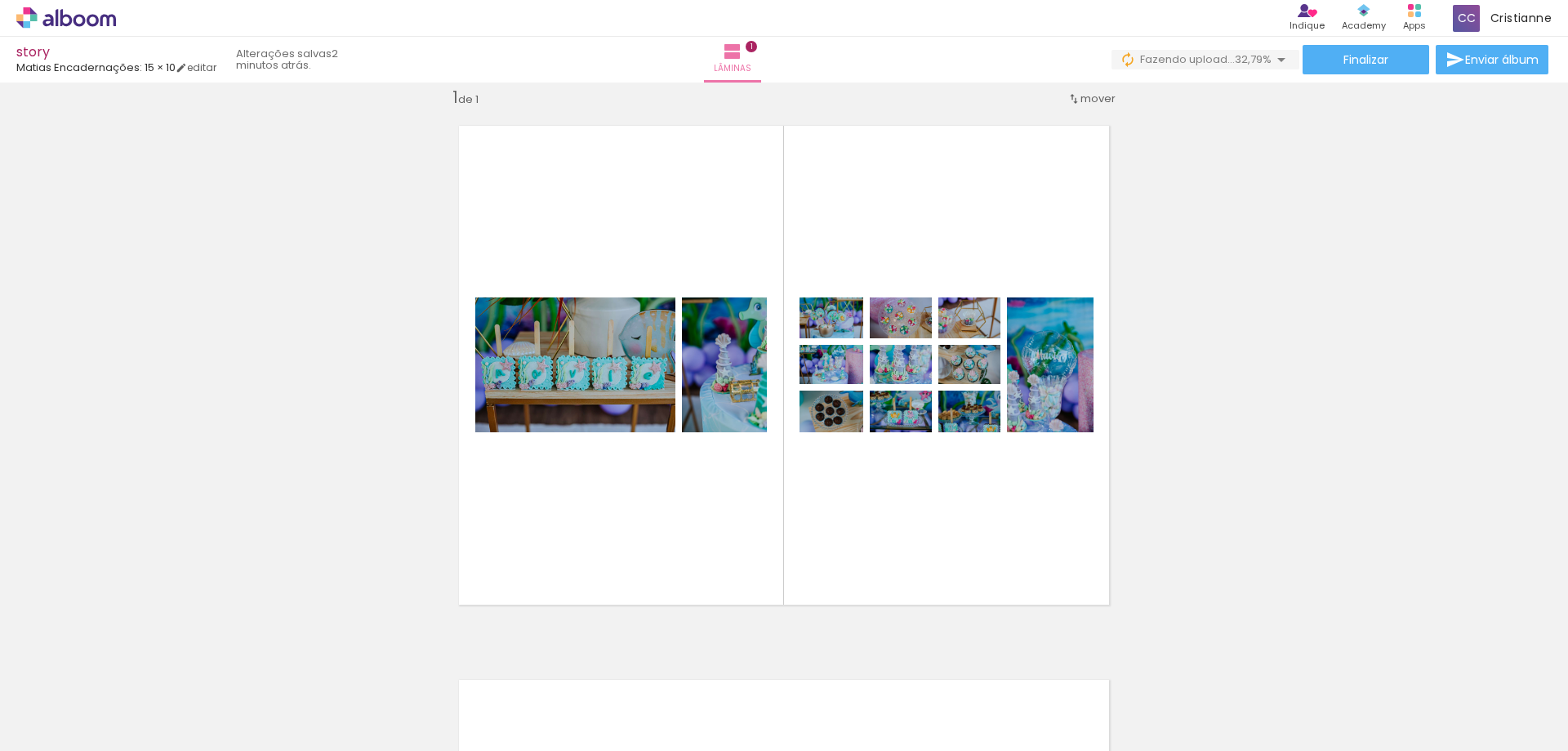
scroll to position [0, 0]
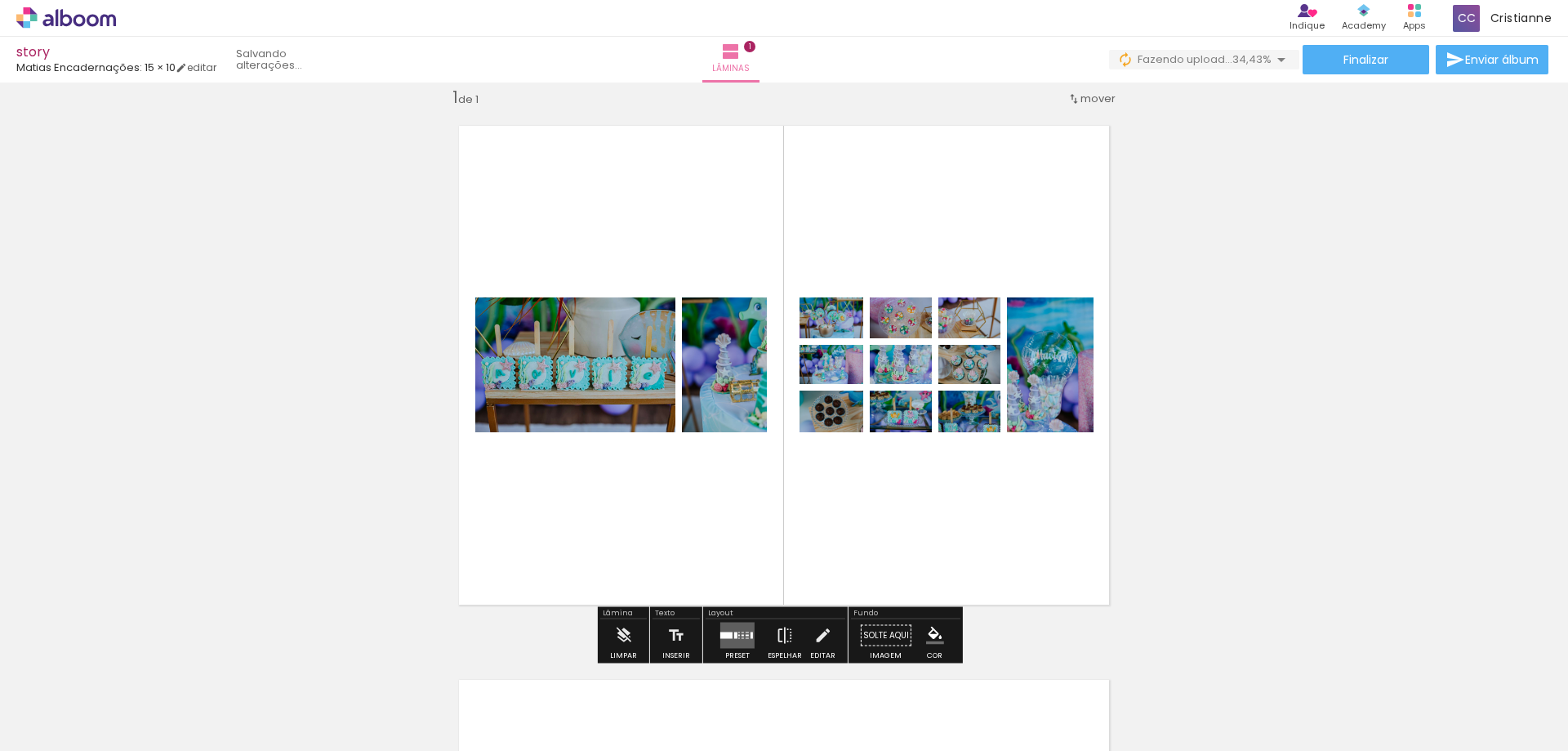
click at [449, 727] on quentale-thumb at bounding box center [438, 696] width 92 height 94
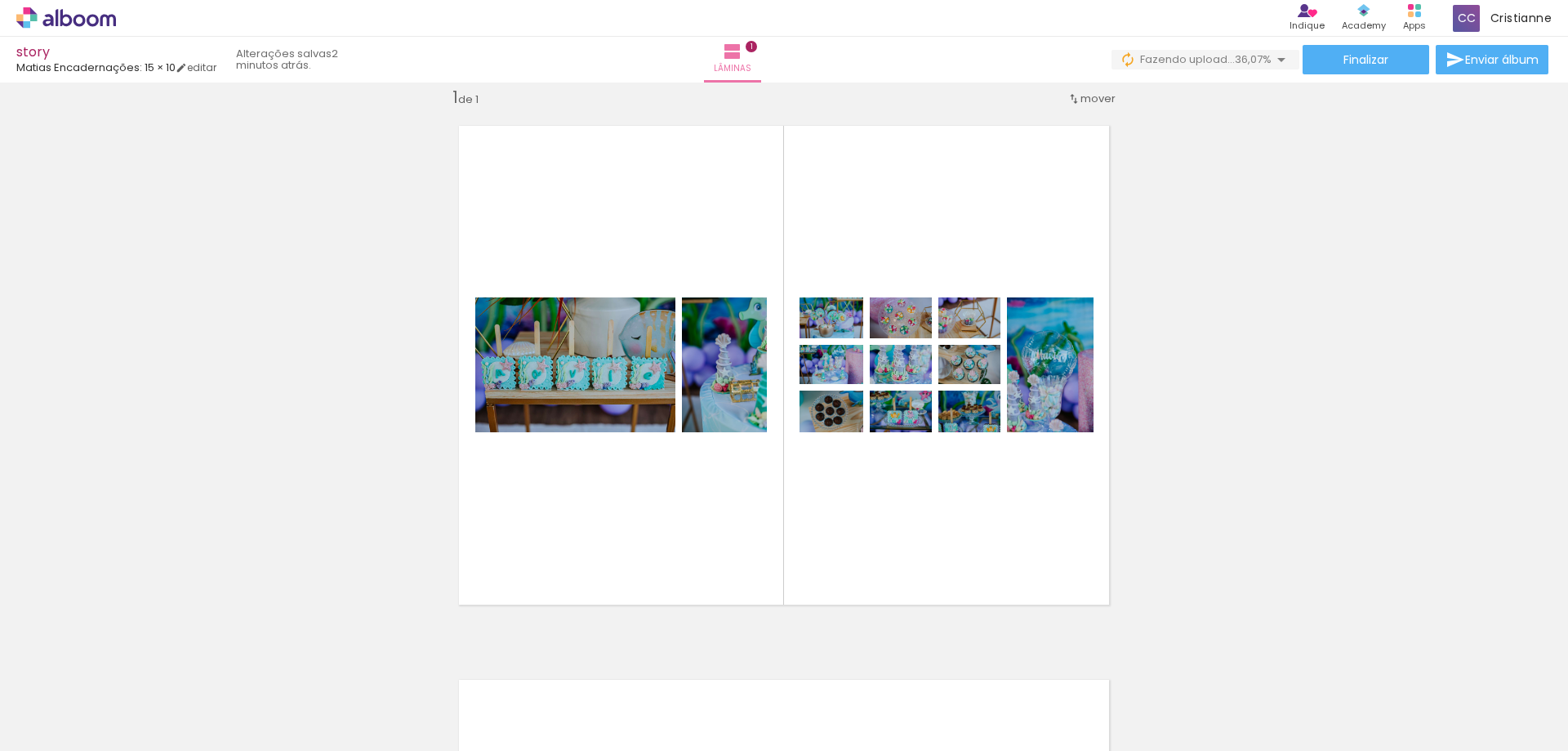
click at [315, 665] on iron-icon at bounding box center [310, 663] width 17 height 17
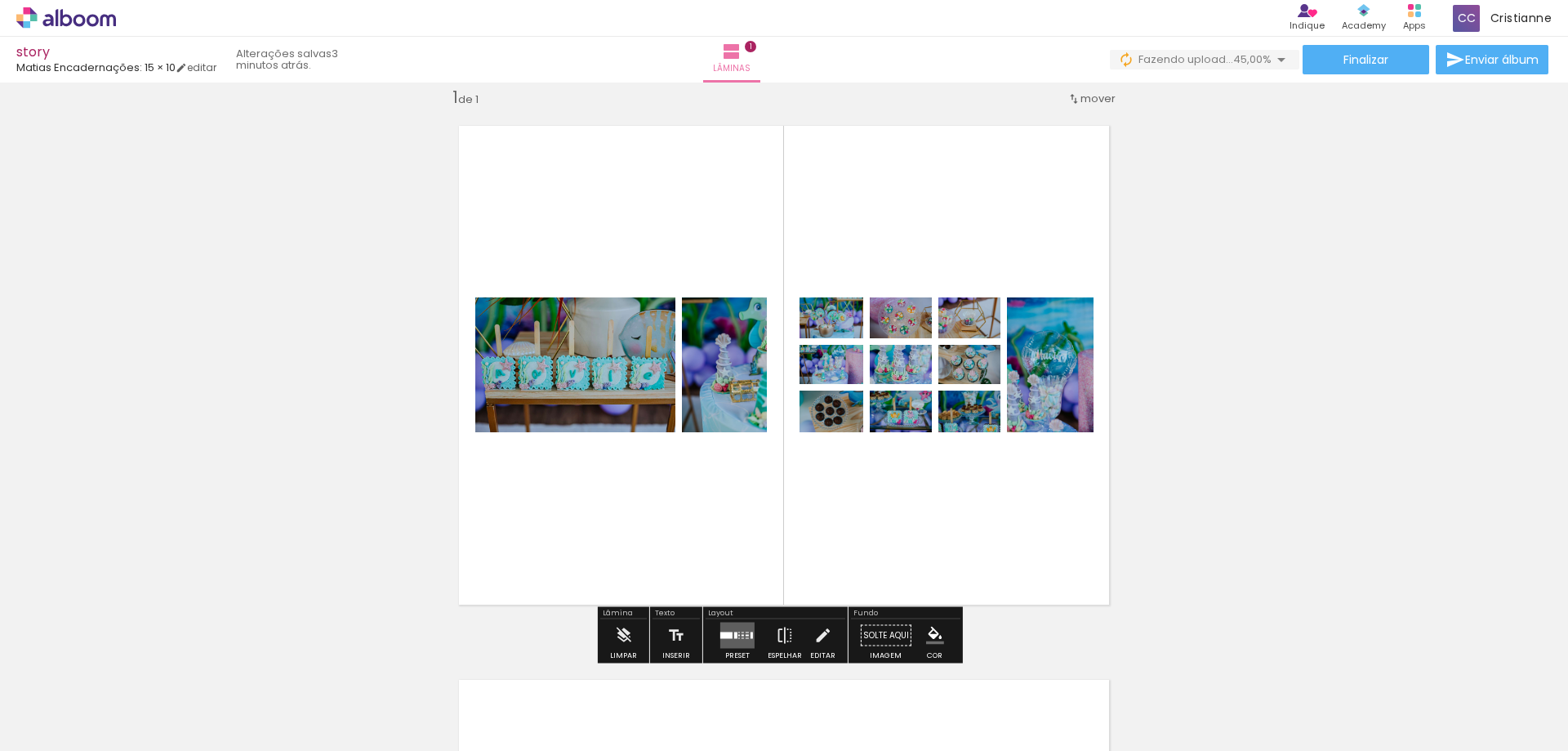
drag, startPoint x: 724, startPoint y: 634, endPoint x: 1528, endPoint y: 315, distance: 865.0
click at [737, 626] on quentale-layouter at bounding box center [738, 635] width 35 height 26
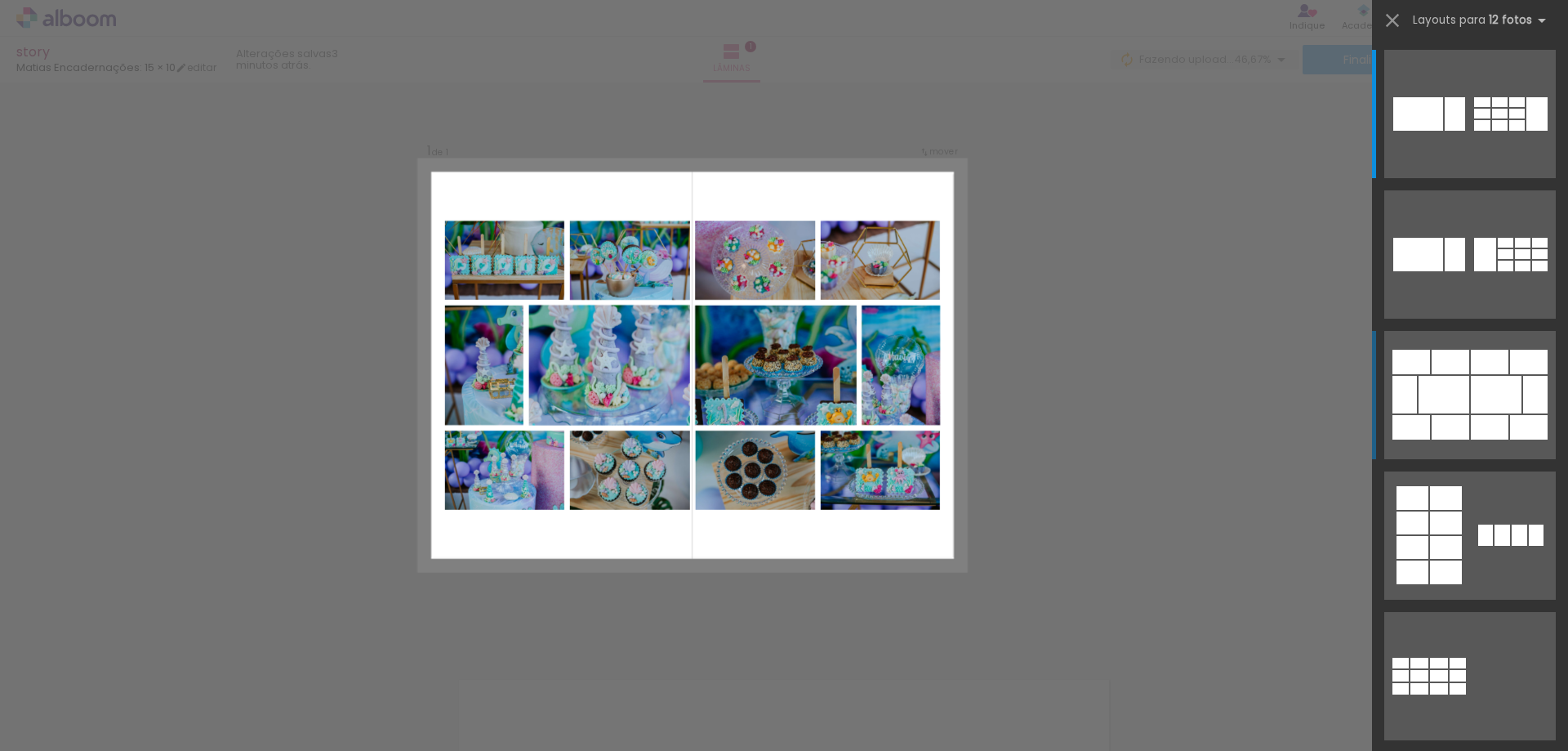
click at [1470, 427] on div at bounding box center [1488, 427] width 37 height 24
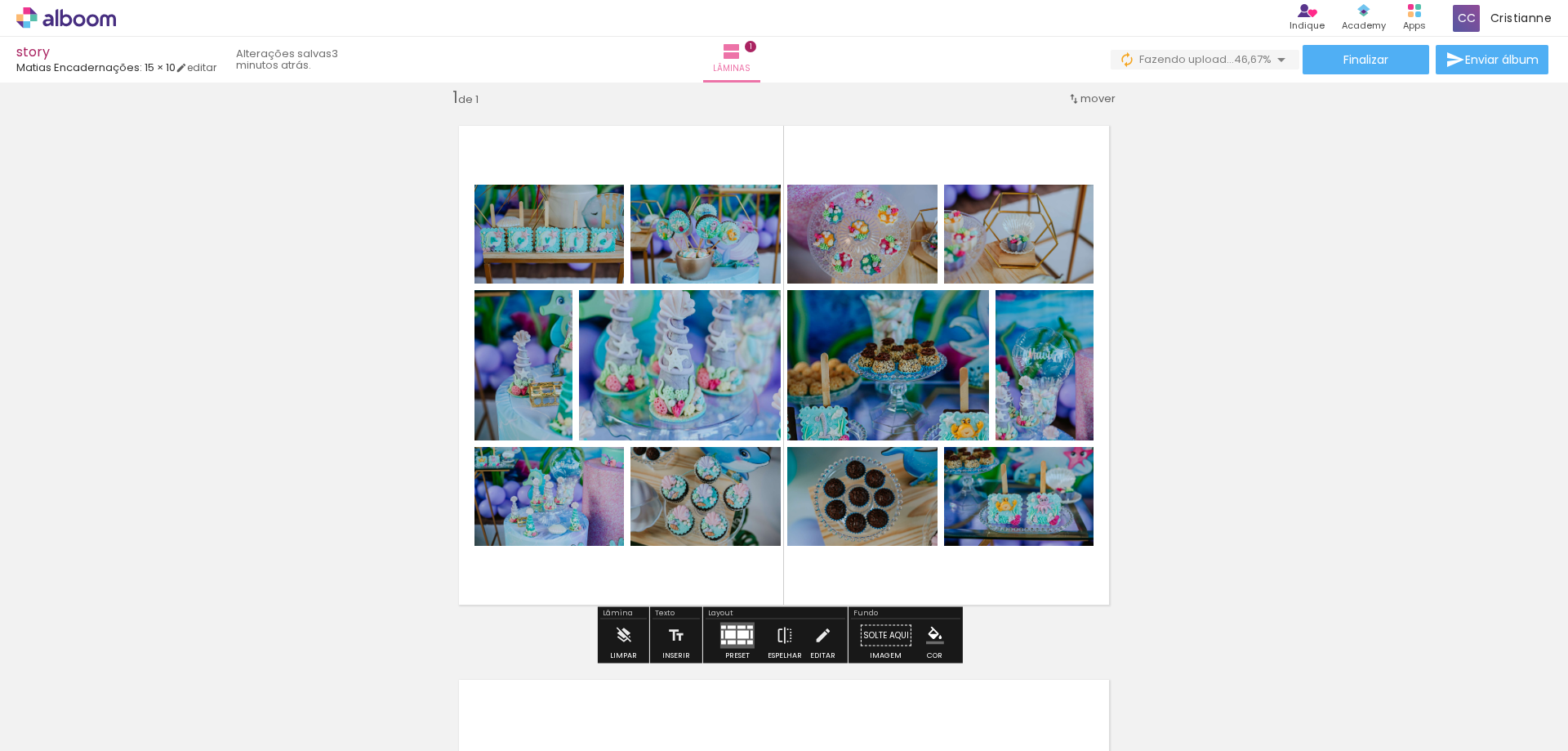
click at [1469, 427] on quentale-workspace at bounding box center [784, 376] width 1568 height 751
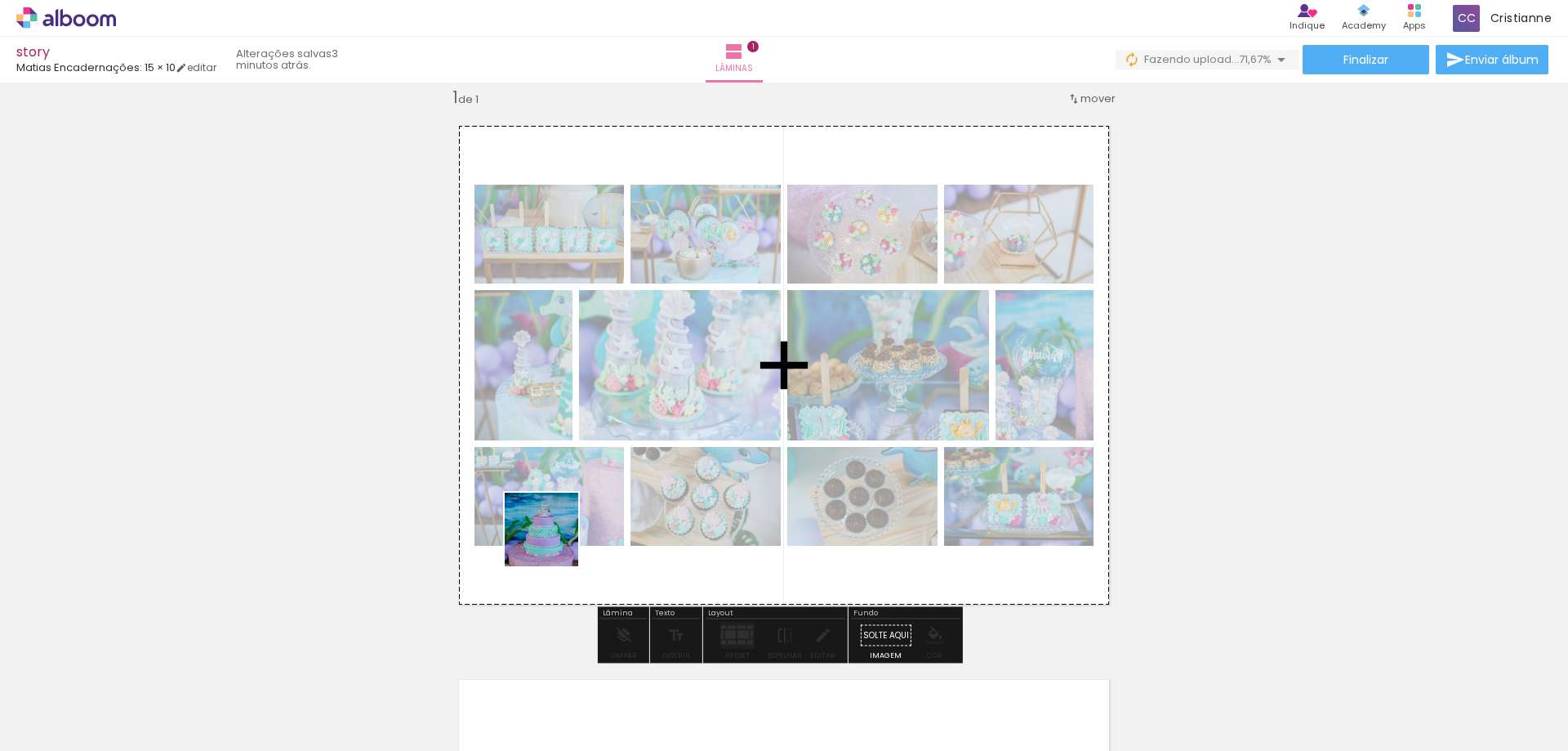
drag, startPoint x: 442, startPoint y: 716, endPoint x: 621, endPoint y: 456, distance: 315.7
click at [582, 496] on quentale-workspace at bounding box center [784, 376] width 1568 height 751
click at [621, 456] on quentale-workspace at bounding box center [784, 376] width 1568 height 751
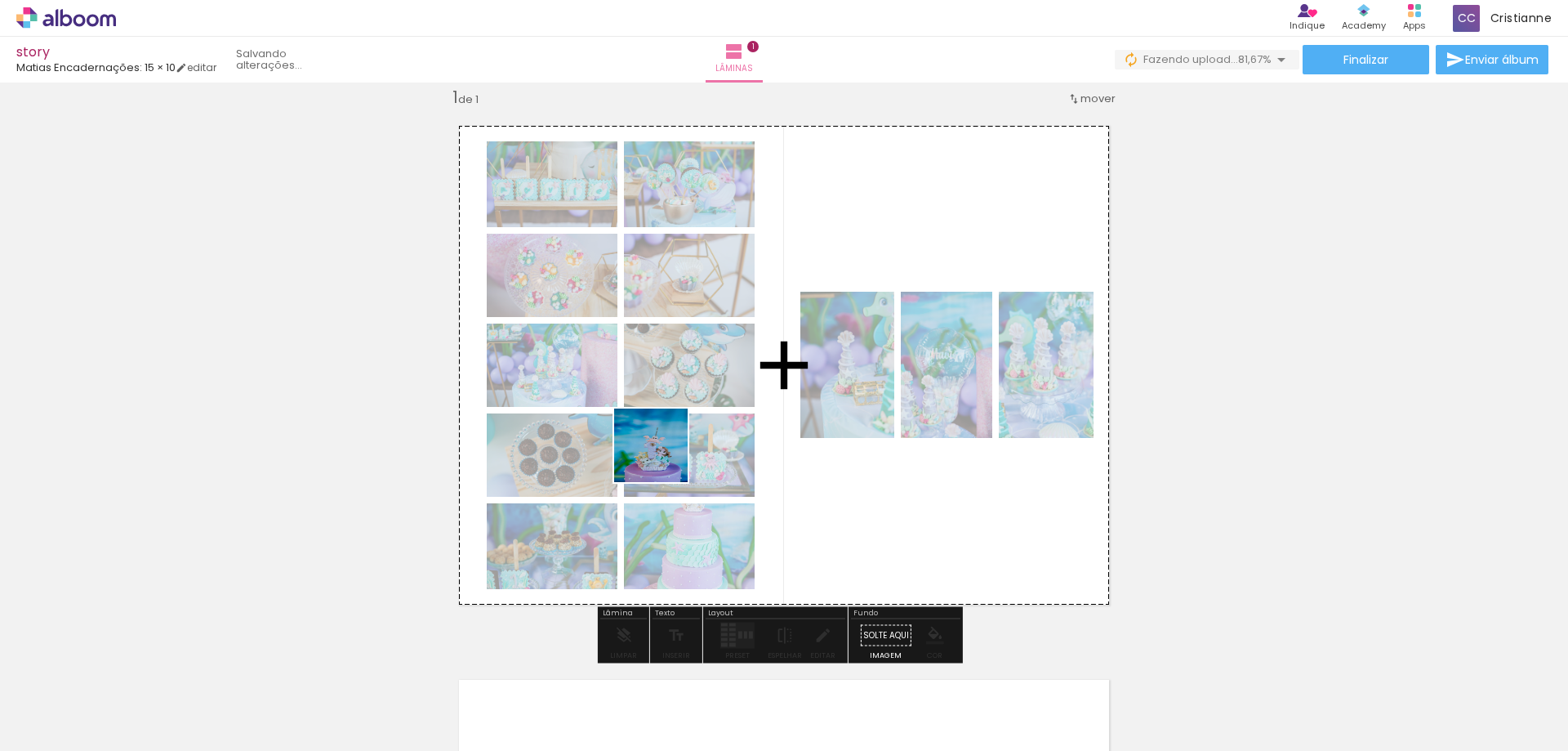
drag, startPoint x: 550, startPoint y: 718, endPoint x: 682, endPoint y: 437, distance: 310.5
click at [682, 437] on quentale-workspace at bounding box center [784, 376] width 1568 height 751
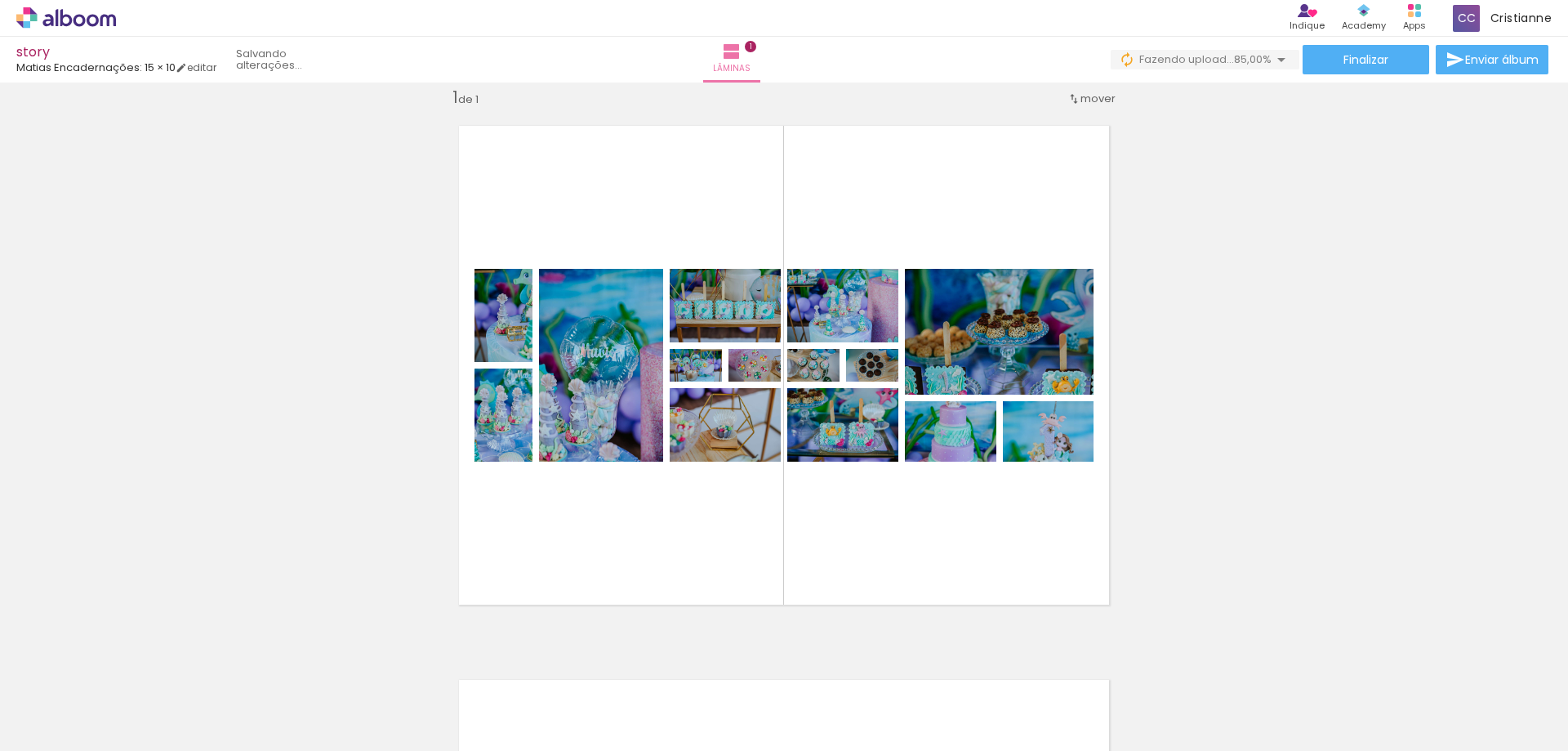
scroll to position [0, 717]
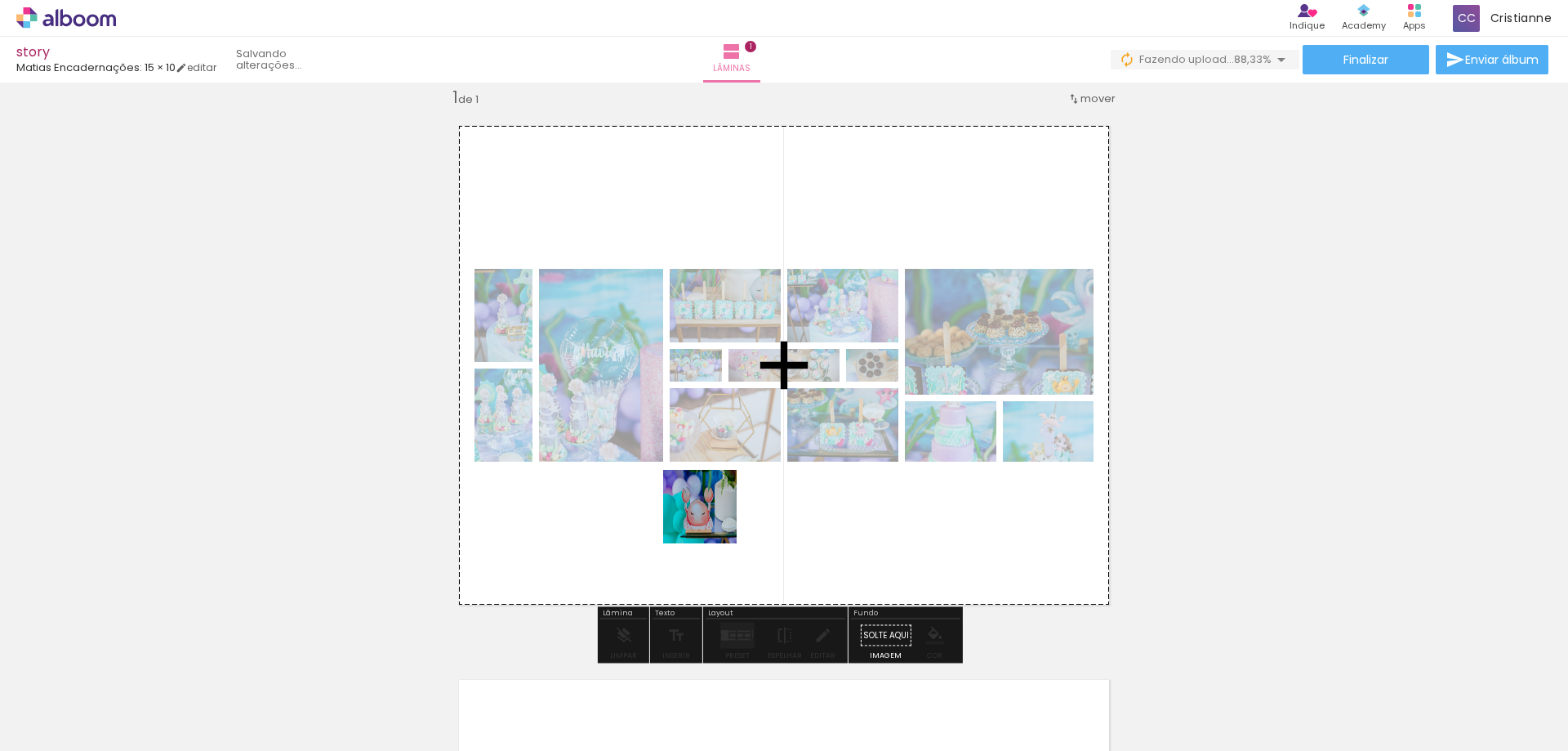
drag, startPoint x: 654, startPoint y: 711, endPoint x: 716, endPoint y: 509, distance: 211.3
click at [716, 509] on quentale-workspace at bounding box center [784, 376] width 1568 height 751
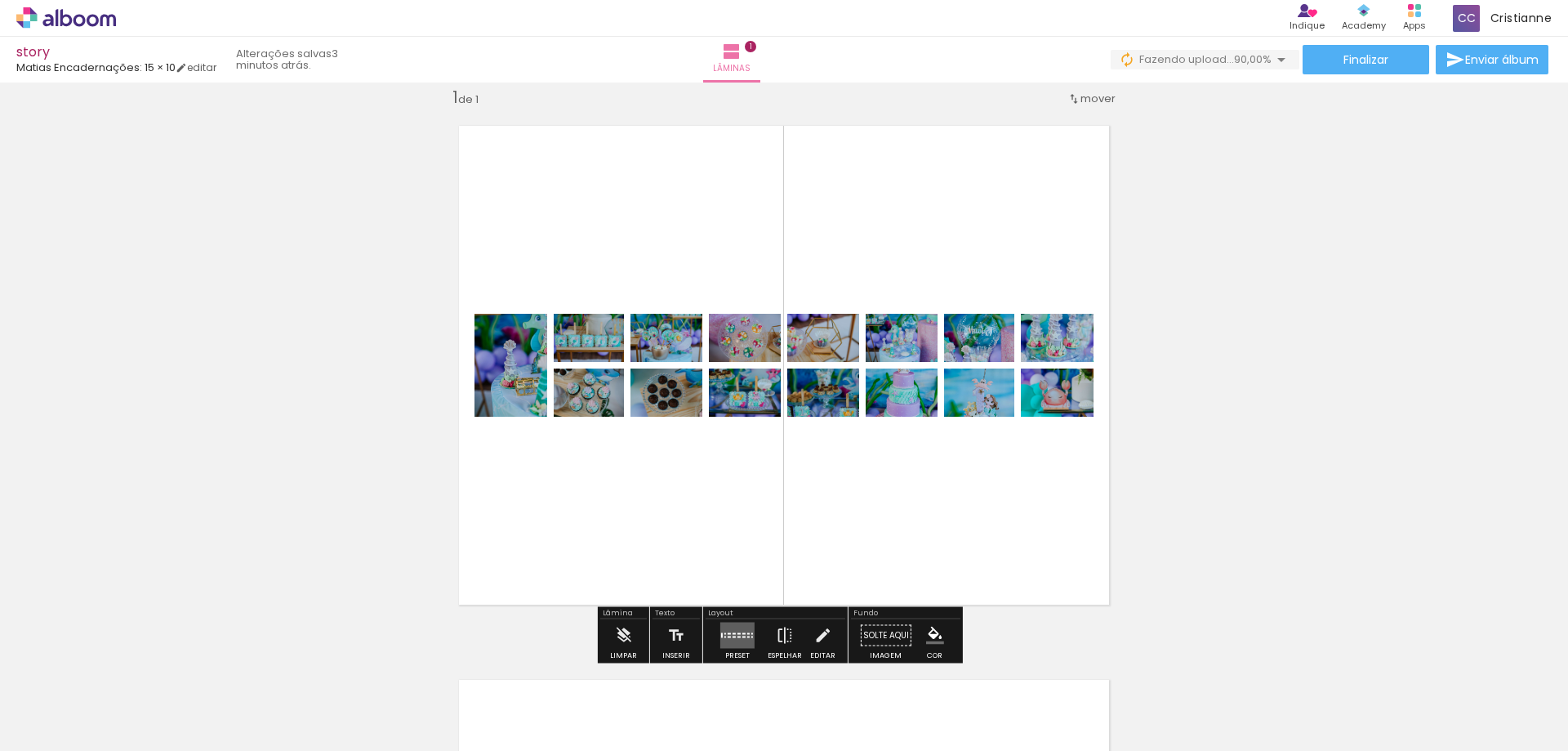
click at [331, 667] on iron-icon at bounding box center [325, 663] width 17 height 17
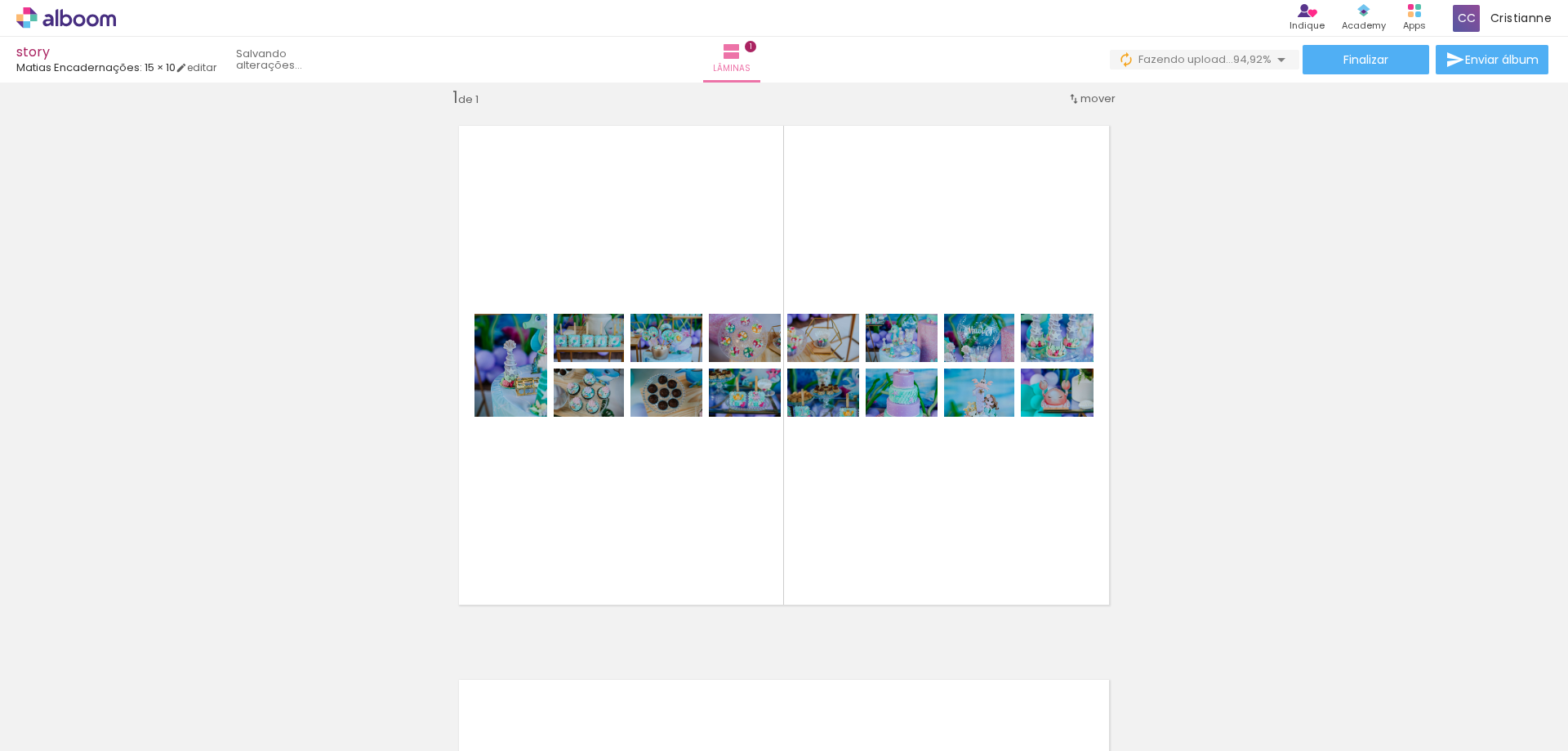
click at [608, 664] on iron-icon at bounding box center [600, 663] width 17 height 17
click at [603, 664] on iron-icon at bounding box center [600, 663] width 17 height 17
click at [600, 658] on iron-icon at bounding box center [600, 663] width 17 height 17
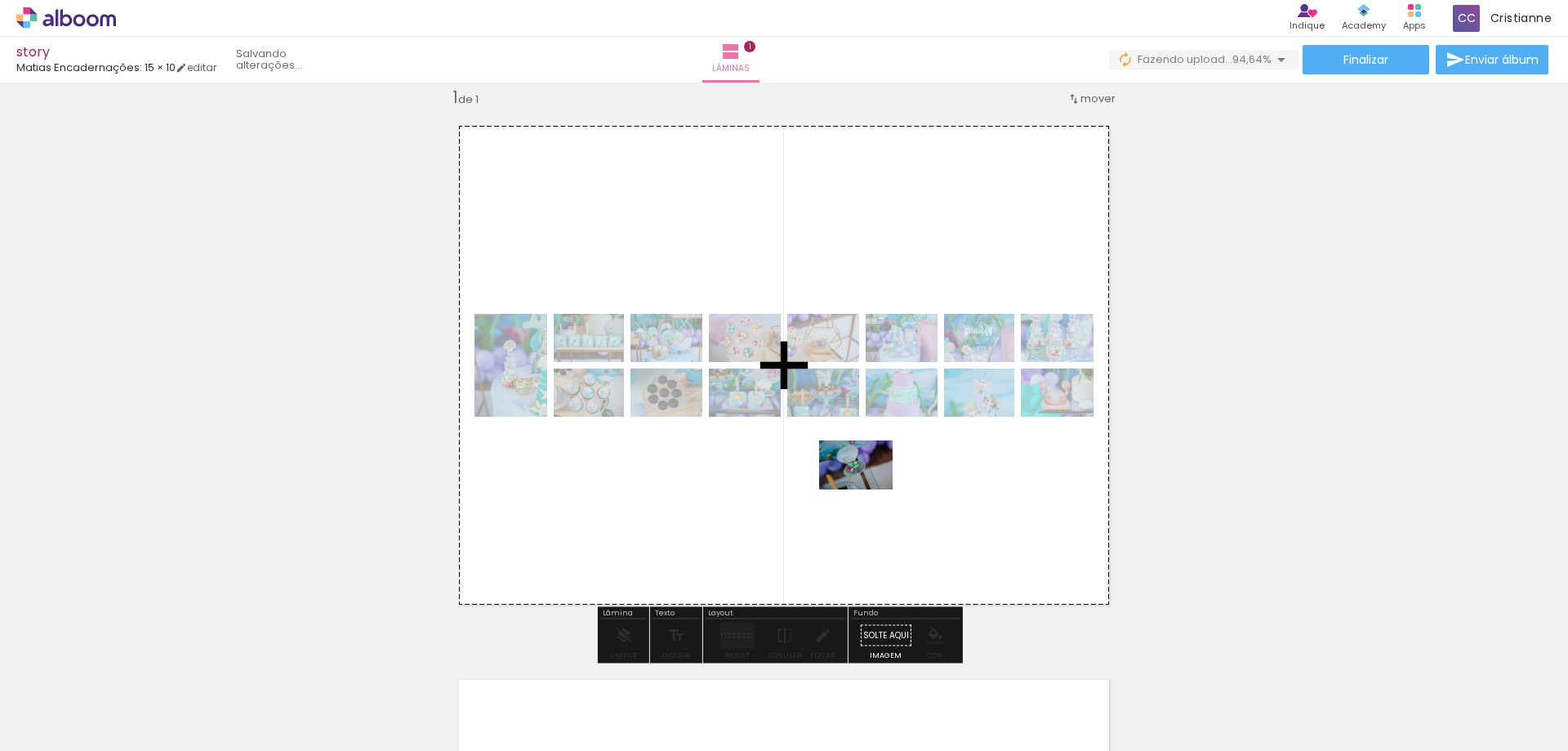
drag, startPoint x: 829, startPoint y: 716, endPoint x: 868, endPoint y: 490, distance: 229.3
click at [868, 490] on quentale-workspace at bounding box center [784, 376] width 1568 height 751
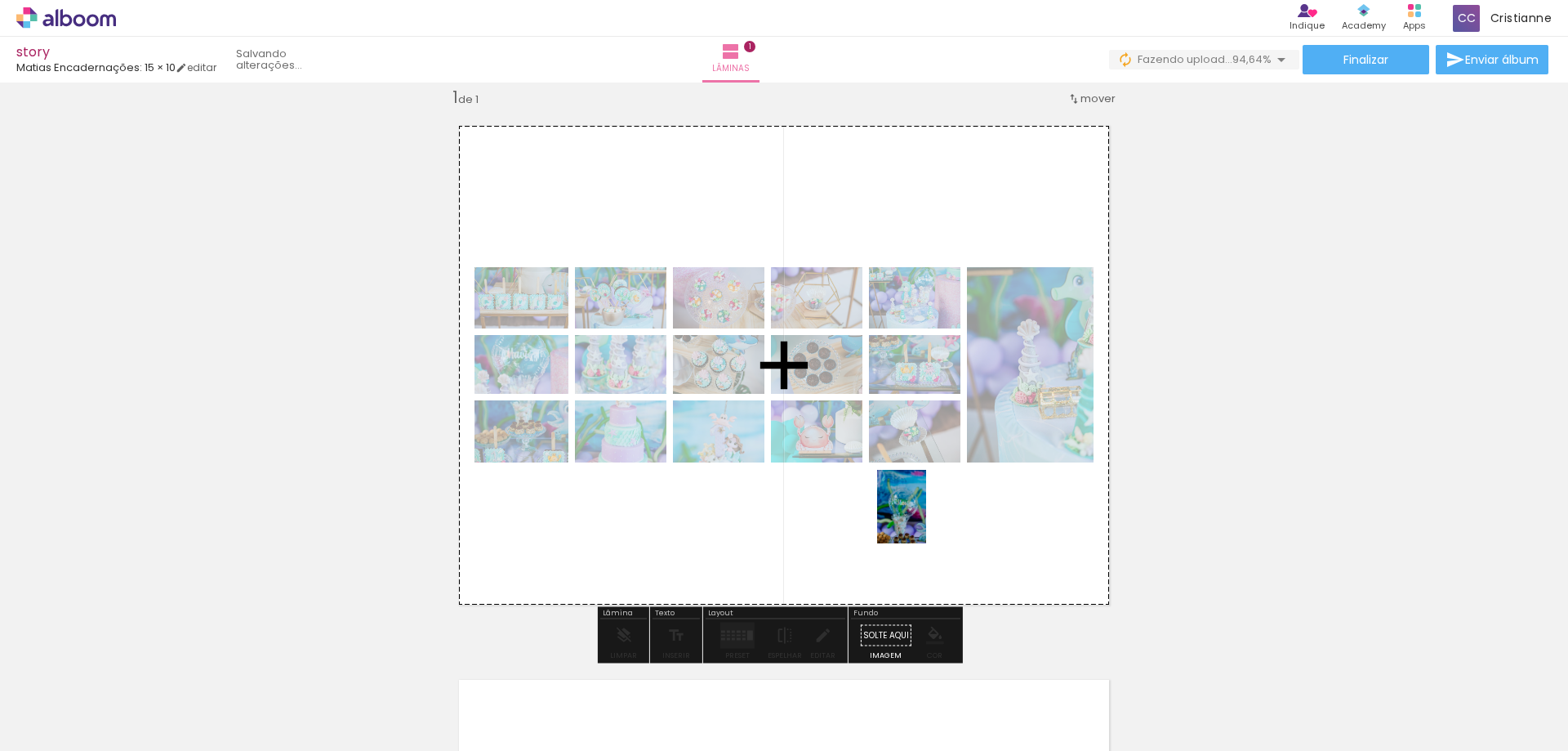
drag, startPoint x: 904, startPoint y: 724, endPoint x: 1258, endPoint y: 342, distance: 520.8
click at [921, 501] on quentale-workspace at bounding box center [784, 376] width 1568 height 751
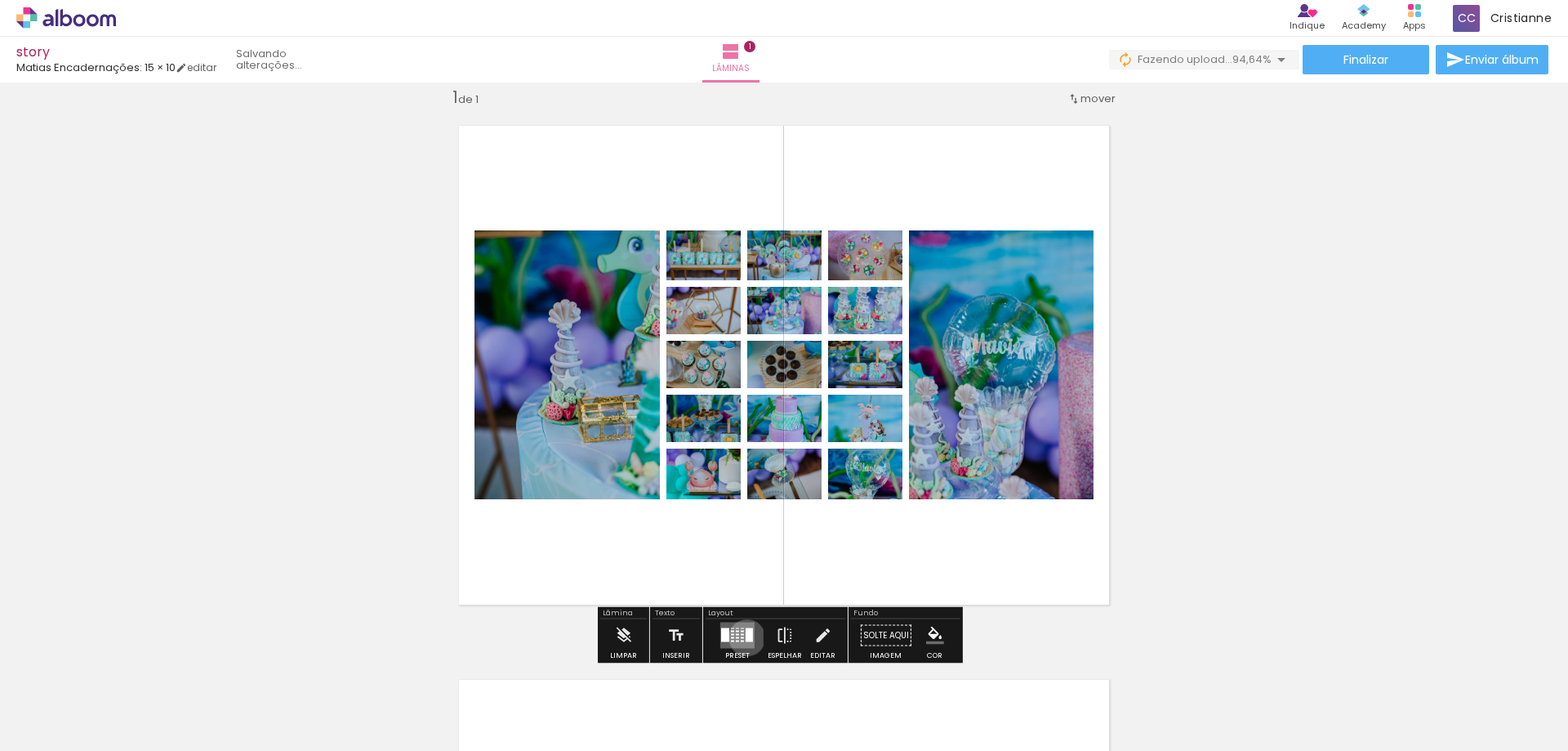
drag, startPoint x: 743, startPoint y: 637, endPoint x: 1567, endPoint y: 209, distance: 928.5
click at [746, 632] on div at bounding box center [749, 635] width 7 height 14
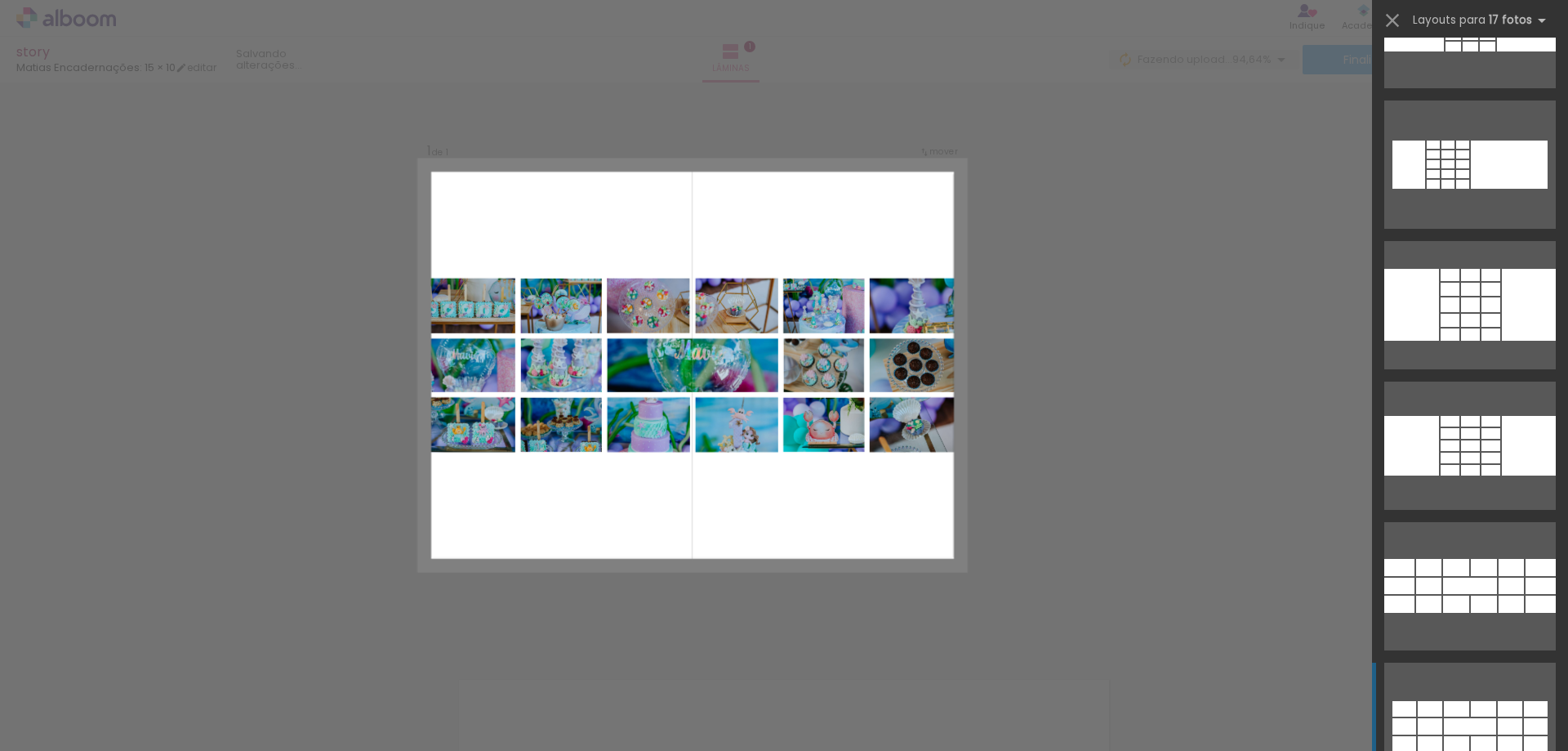
scroll to position [817, 0]
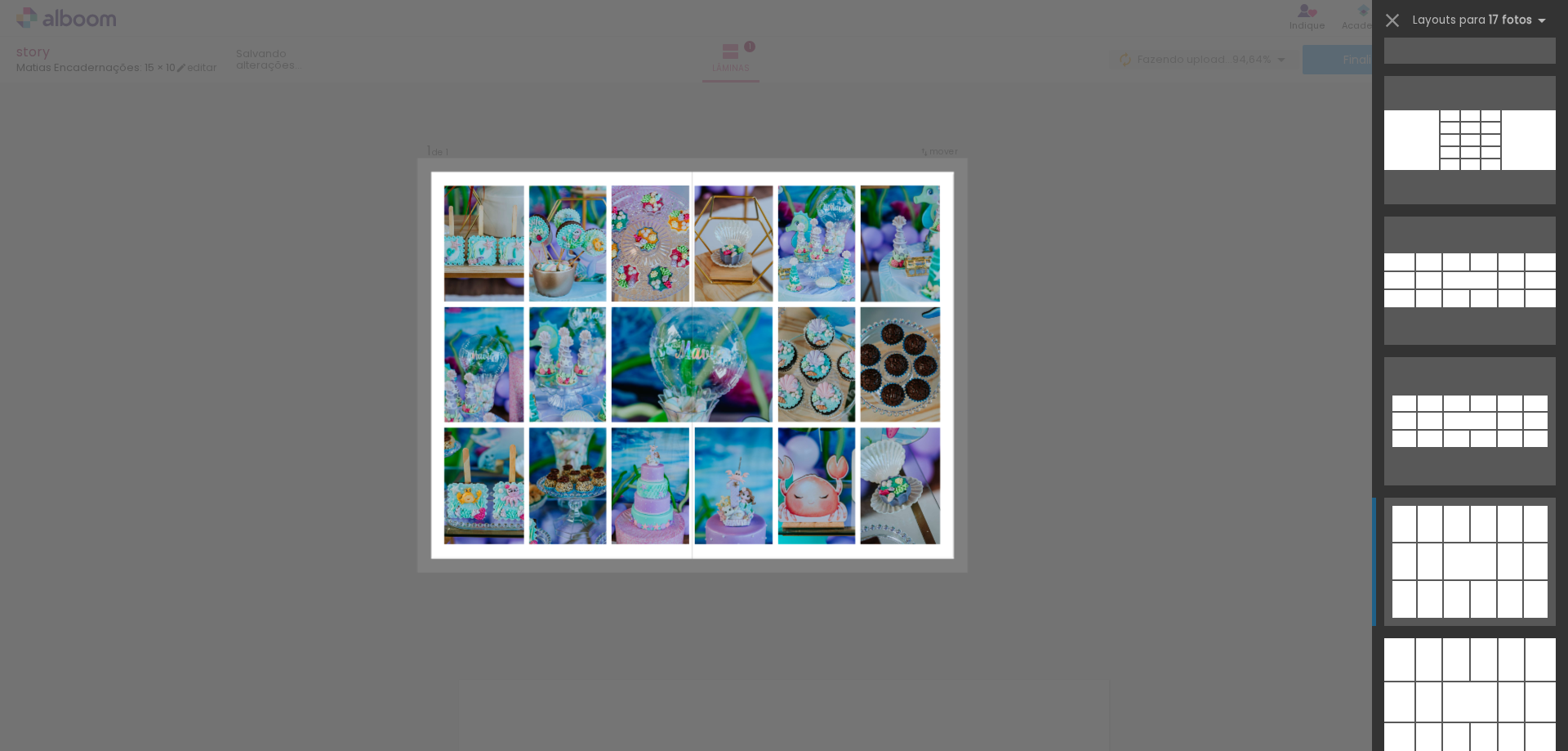
click at [1452, 568] on div at bounding box center [1469, 562] width 52 height 36
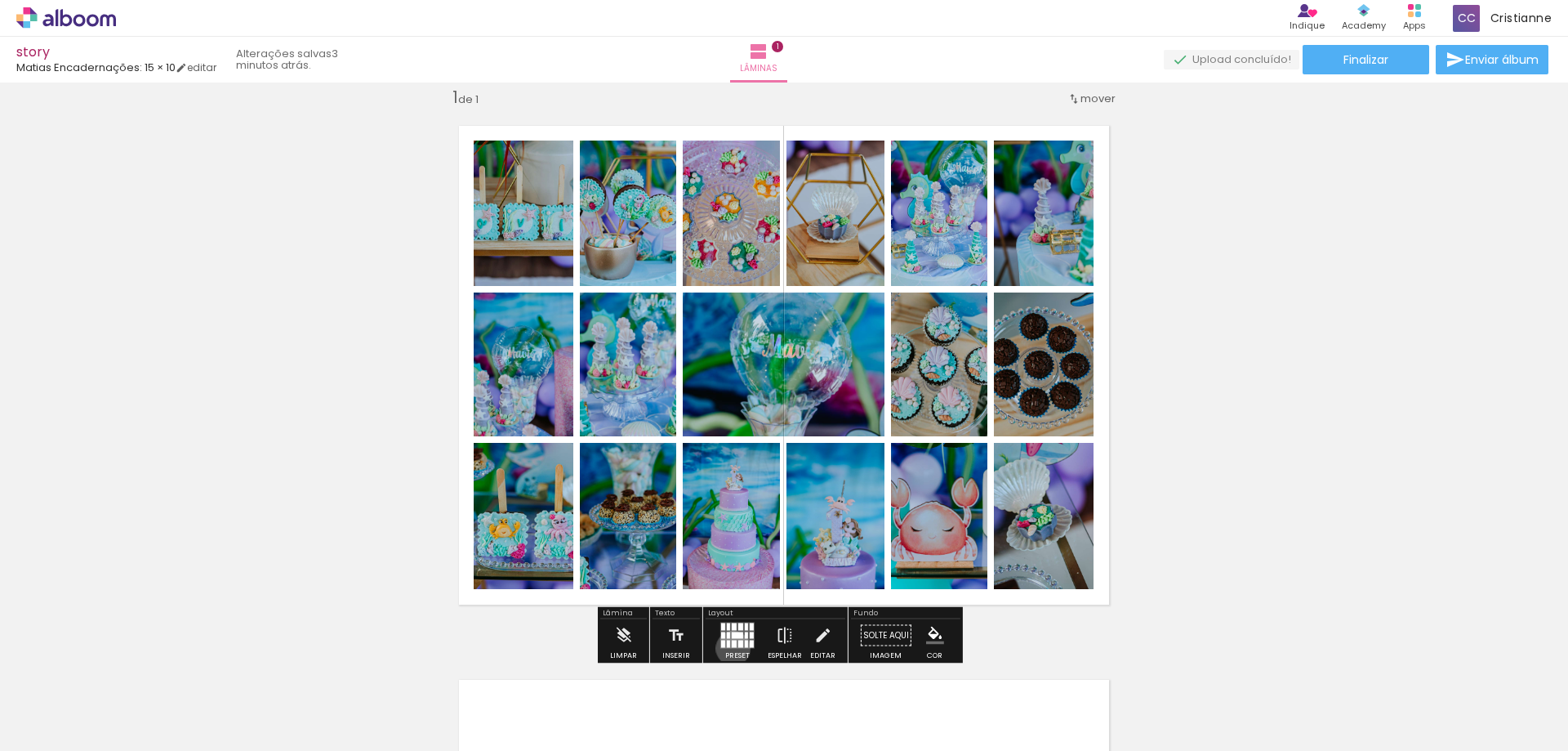
click at [729, 648] on quentale-layouter at bounding box center [738, 635] width 35 height 26
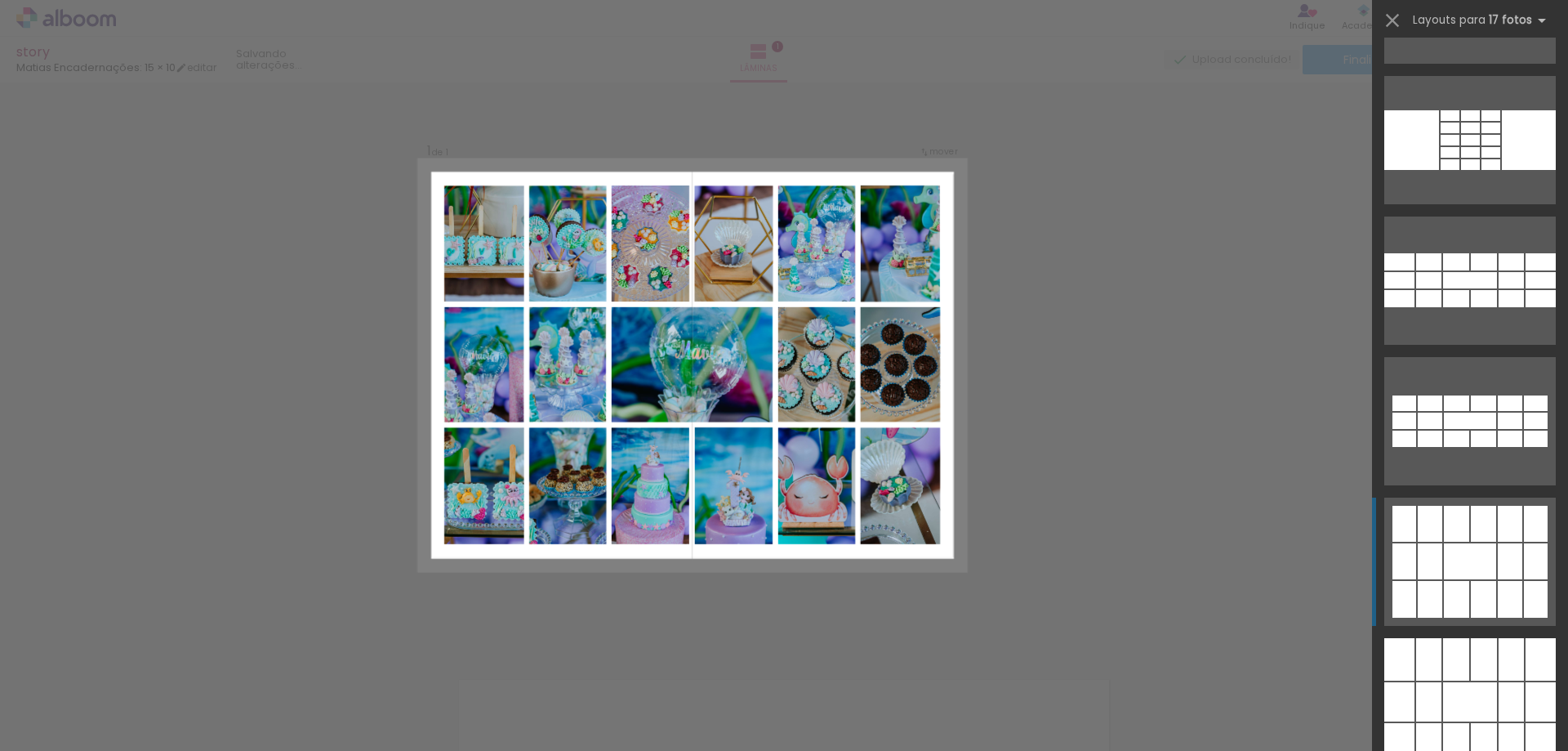
scroll to position [1265, 0]
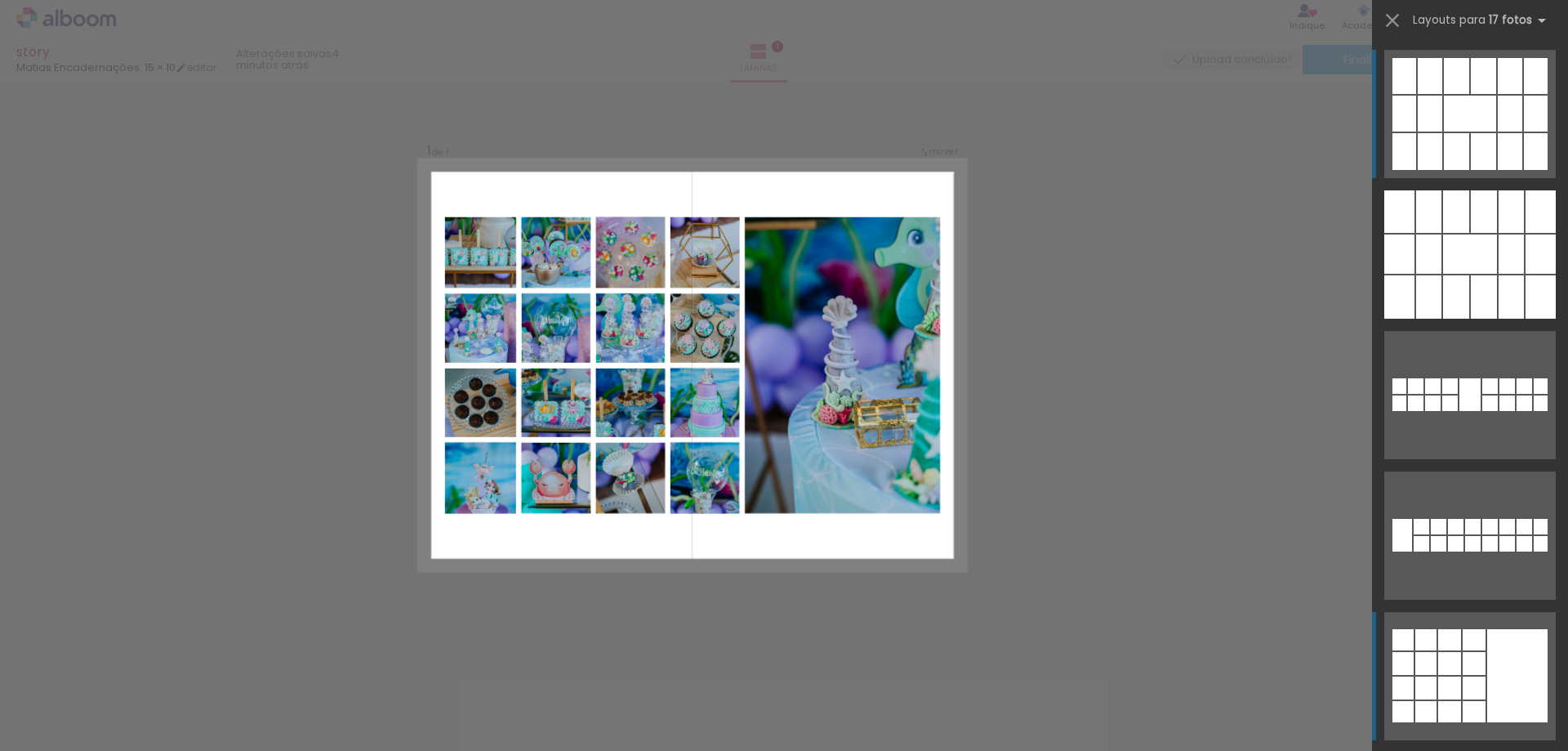
click at [1507, 679] on div at bounding box center [1517, 676] width 61 height 93
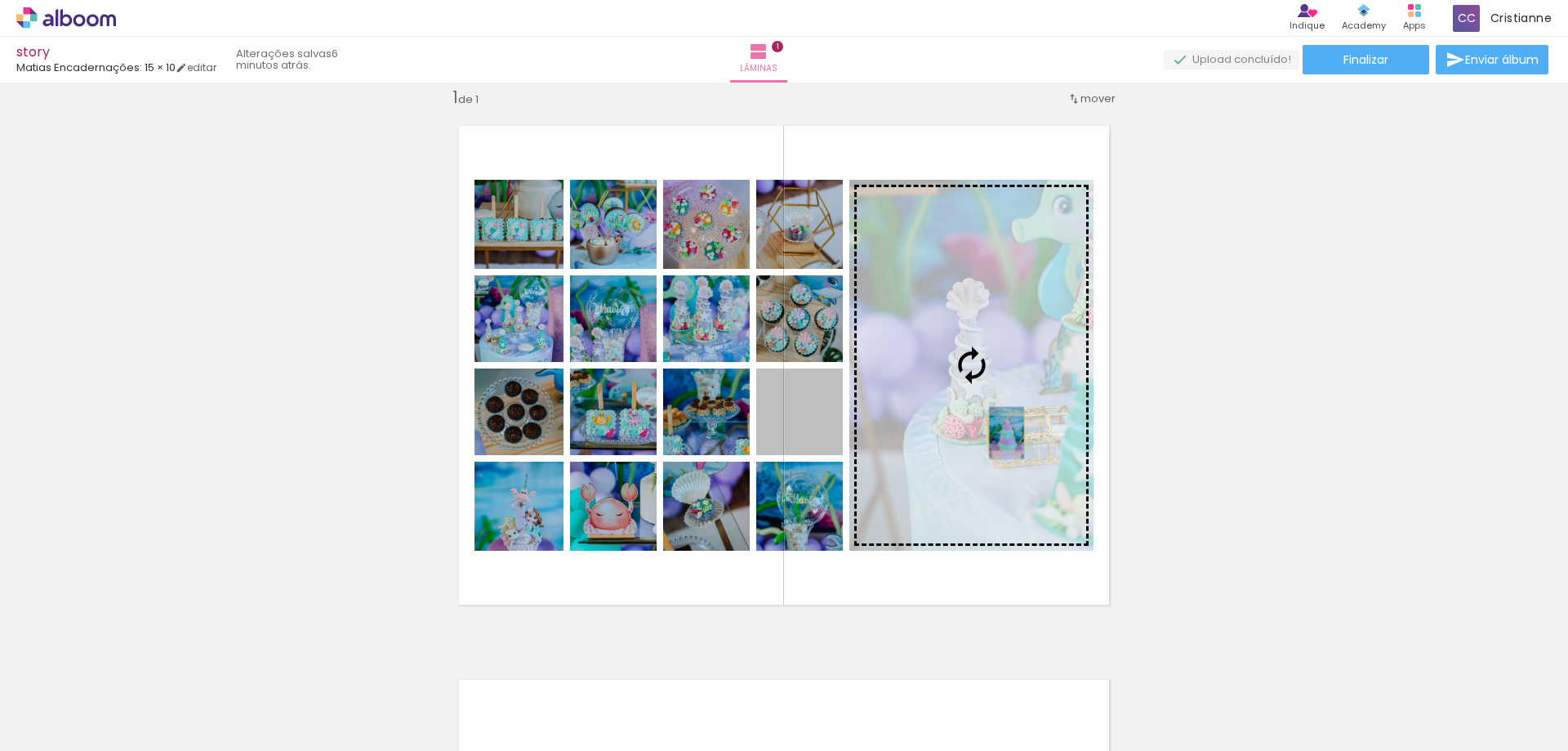
drag, startPoint x: 792, startPoint y: 438, endPoint x: 1217, endPoint y: 385, distance: 428.3
click at [0, 0] on slot at bounding box center [0, 0] width 0 height 0
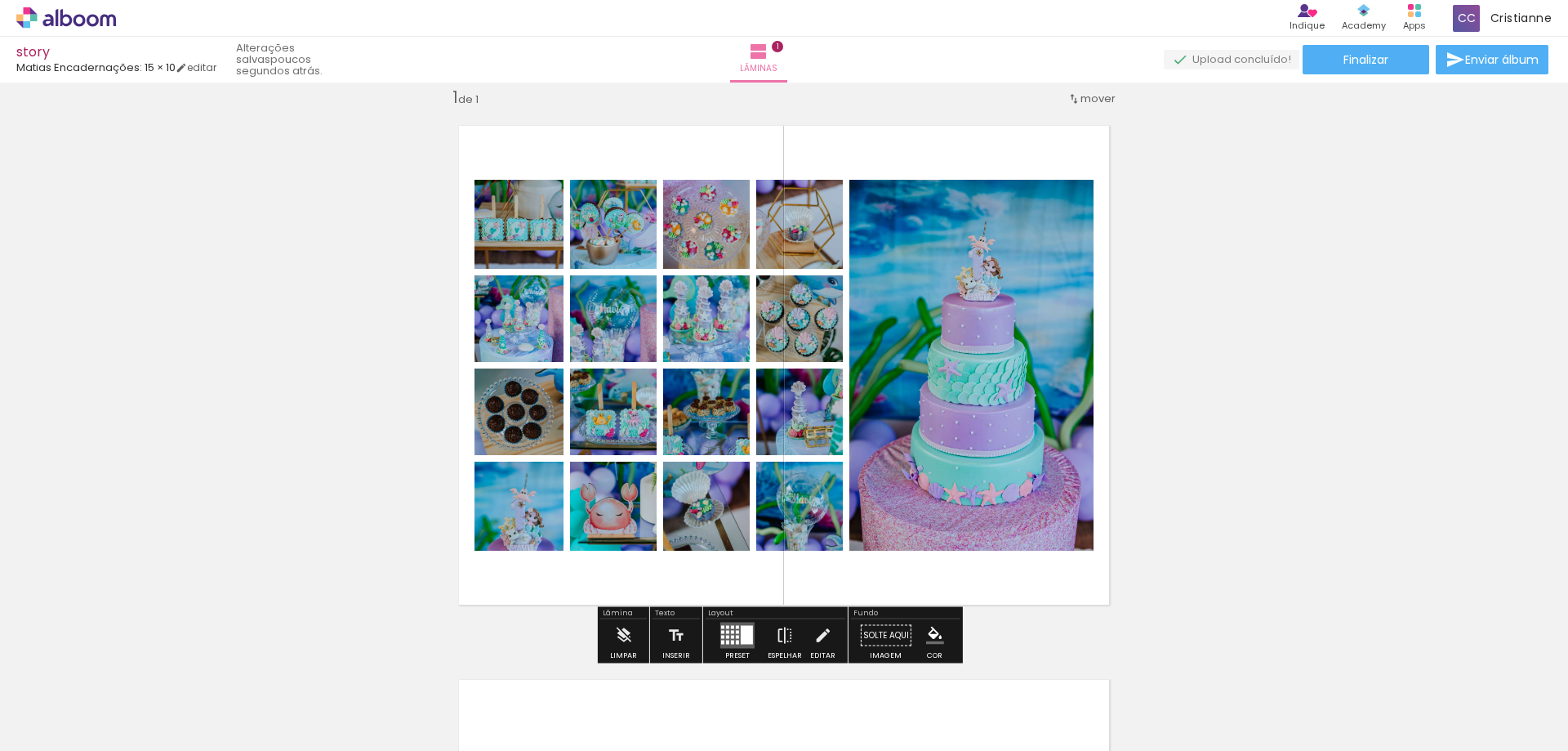
click at [107, 29] on div "› Editor de álbum Indique Indique e ganhe Conteúdo que inspira Academy Produtos…" at bounding box center [784, 18] width 1568 height 36
